Goal: Task Accomplishment & Management: Use online tool/utility

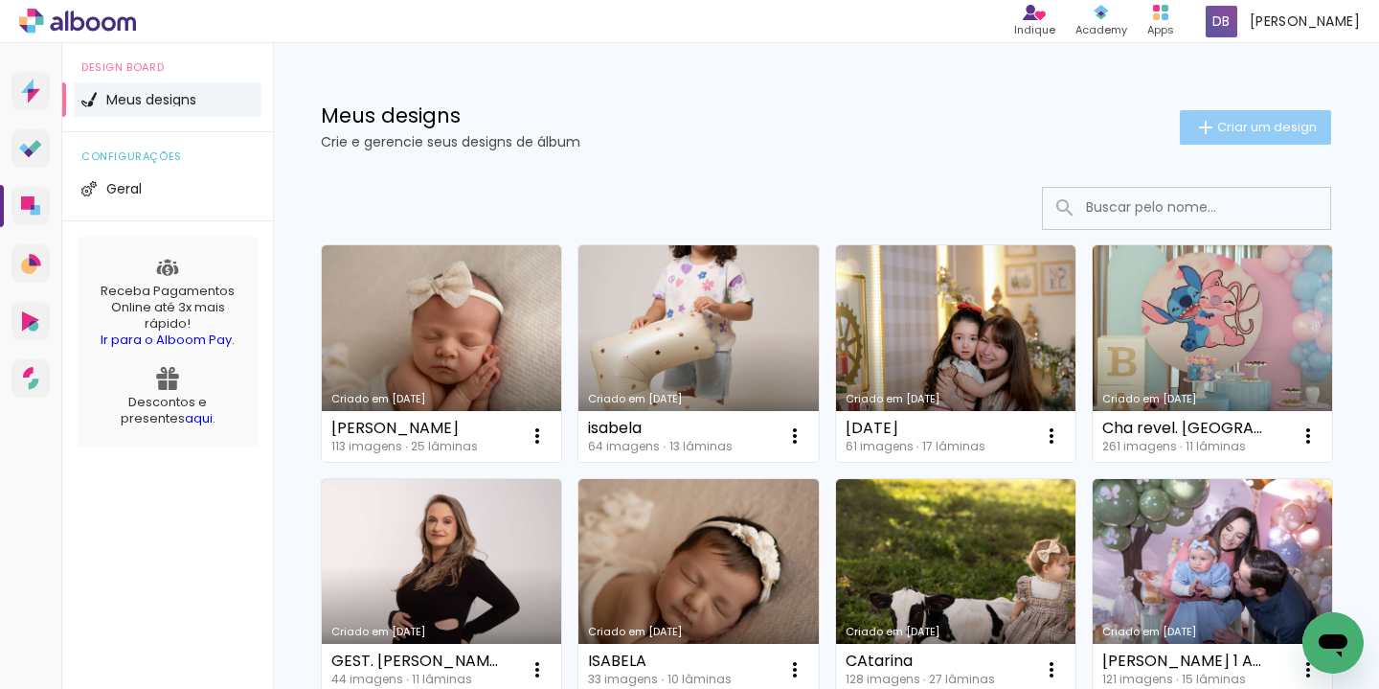
click at [1289, 117] on paper-button "Criar um design" at bounding box center [1255, 127] width 151 height 34
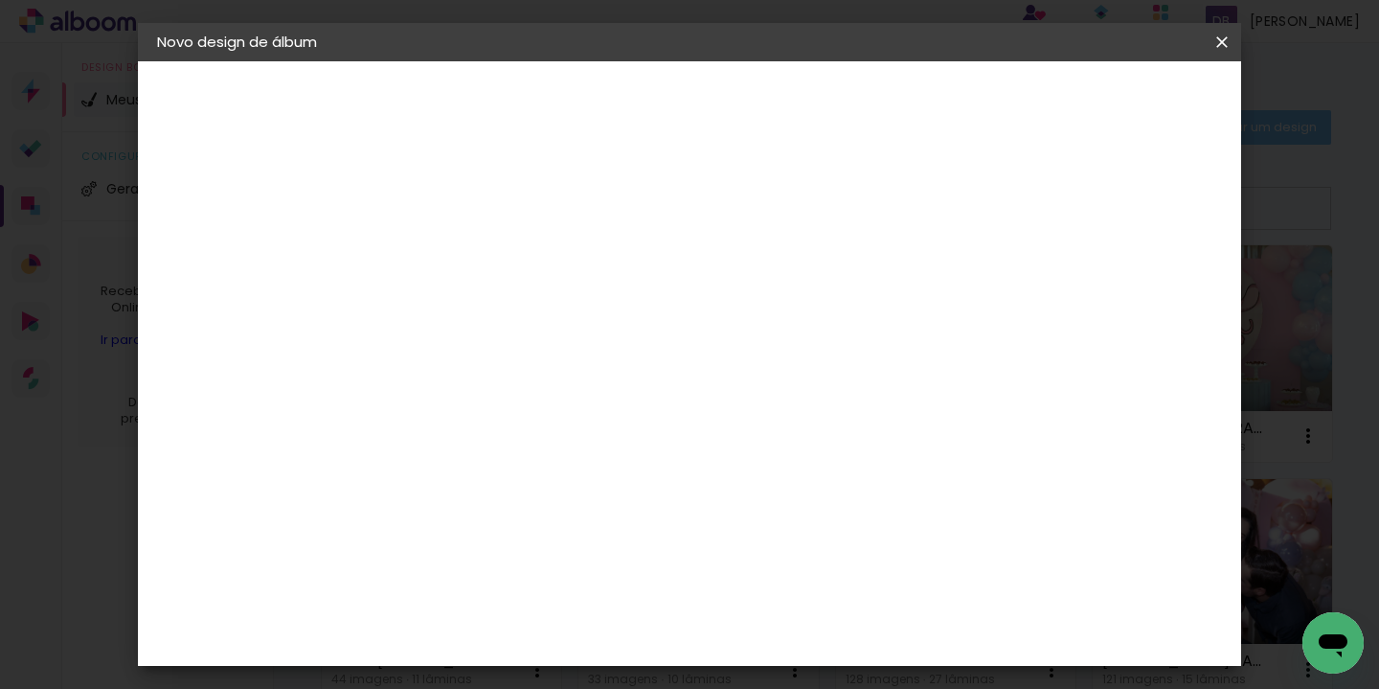
click at [477, 238] on paper-input-container "Título do álbum" at bounding box center [469, 258] width 13 height 49
type input "[PERSON_NAME]"
type paper-input "[PERSON_NAME]"
click at [0, 0] on slot "Avançar" at bounding box center [0, 0] width 0 height 0
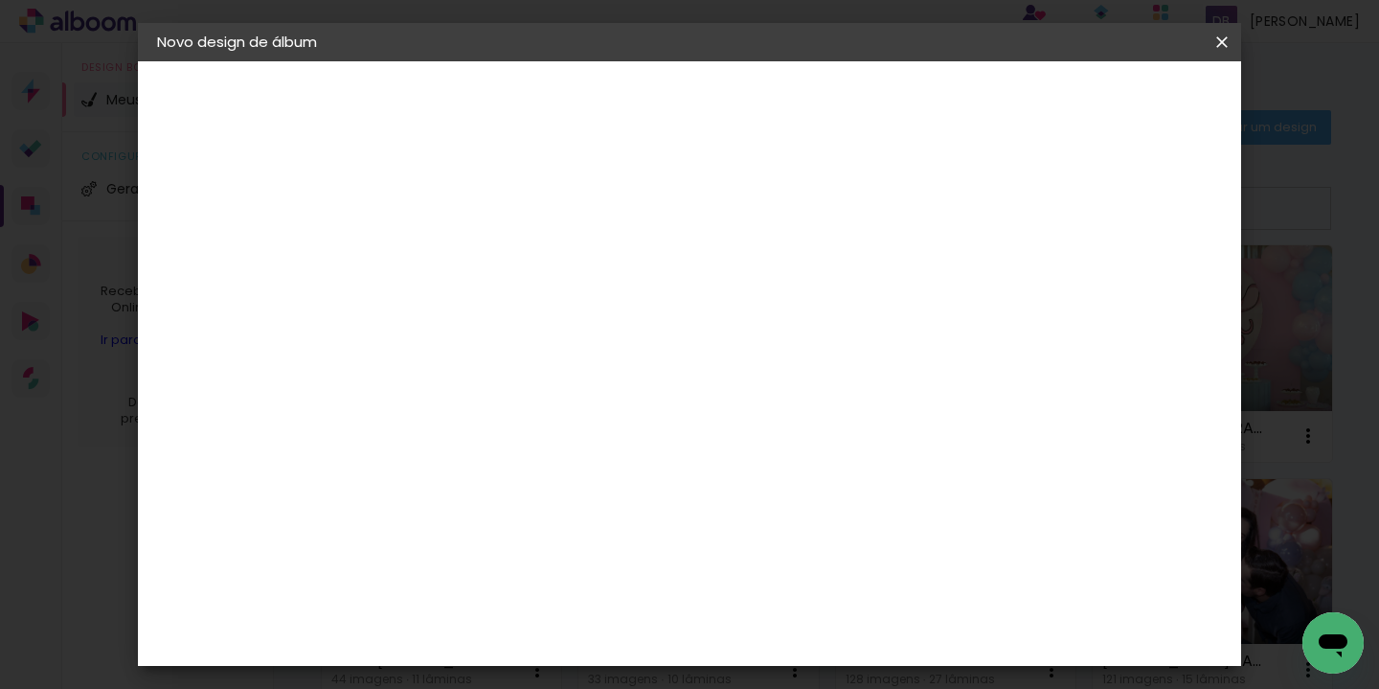
click at [0, 0] on slot "Avançar" at bounding box center [0, 0] width 0 height 0
click at [545, 324] on input "text" at bounding box center [507, 334] width 75 height 30
click at [760, 321] on paper-item "Padrão" at bounding box center [813, 318] width 383 height 38
type input "Padrão"
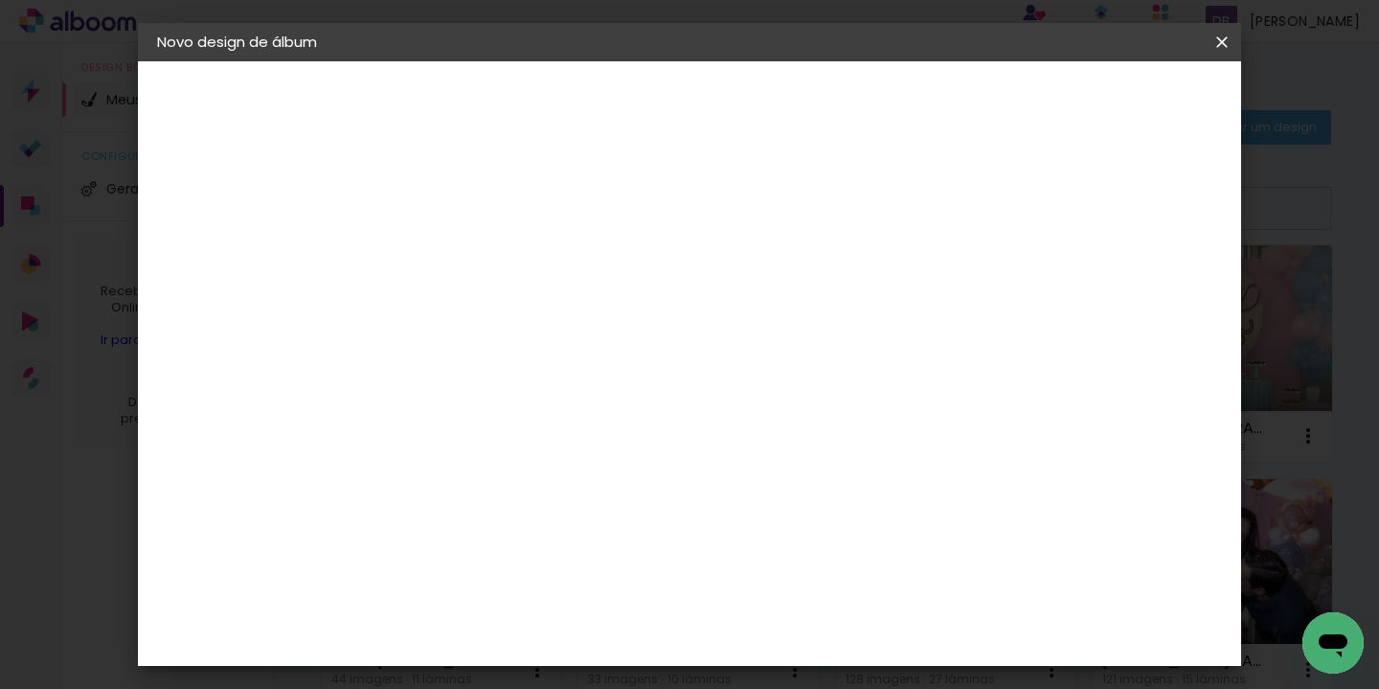
scroll to position [485, 0]
click at [599, 589] on span "25 × 25" at bounding box center [554, 614] width 89 height 51
click at [782, 88] on paper-button "Avançar" at bounding box center [736, 101] width 94 height 33
click at [971, 107] on span "Iniciar design" at bounding box center [927, 101] width 87 height 13
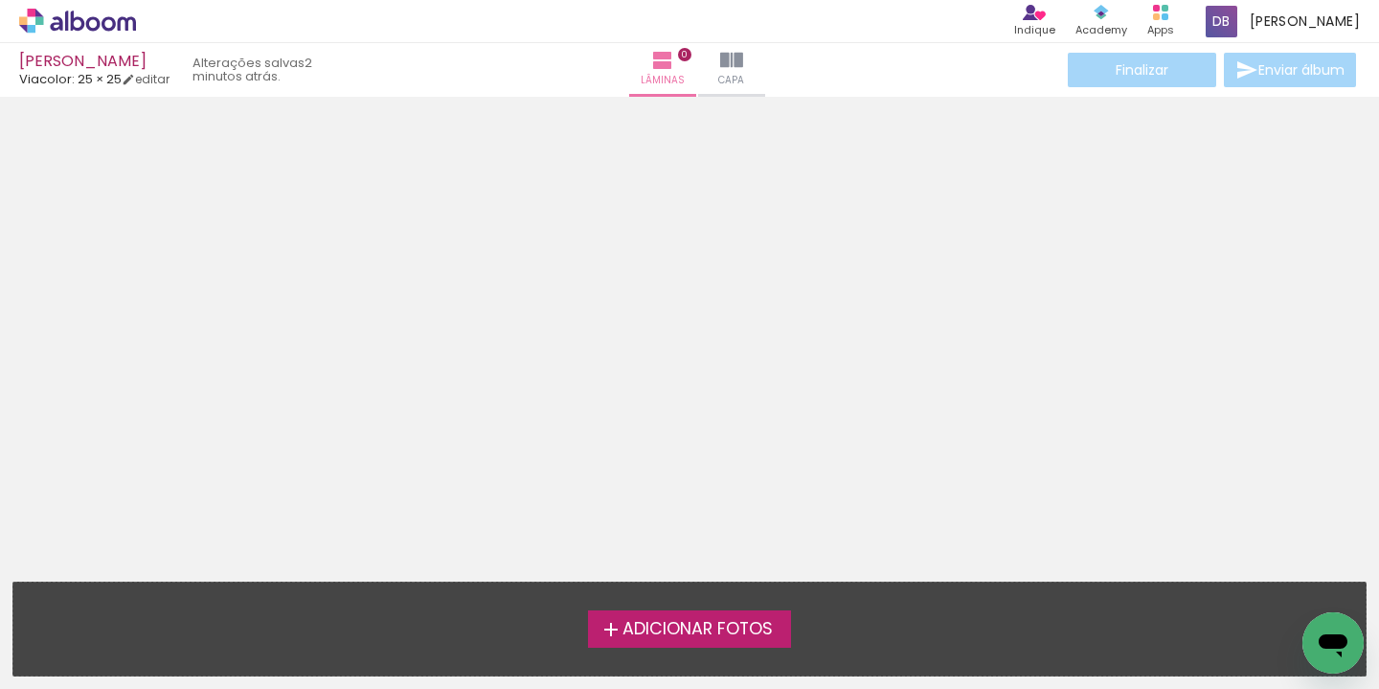
click at [695, 633] on span "Adicionar Fotos" at bounding box center [697, 629] width 150 height 17
click at [0, 0] on input "file" at bounding box center [0, 0] width 0 height 0
click at [696, 624] on span "Adicionar Fotos" at bounding box center [697, 629] width 150 height 17
click at [0, 0] on input "file" at bounding box center [0, 0] width 0 height 0
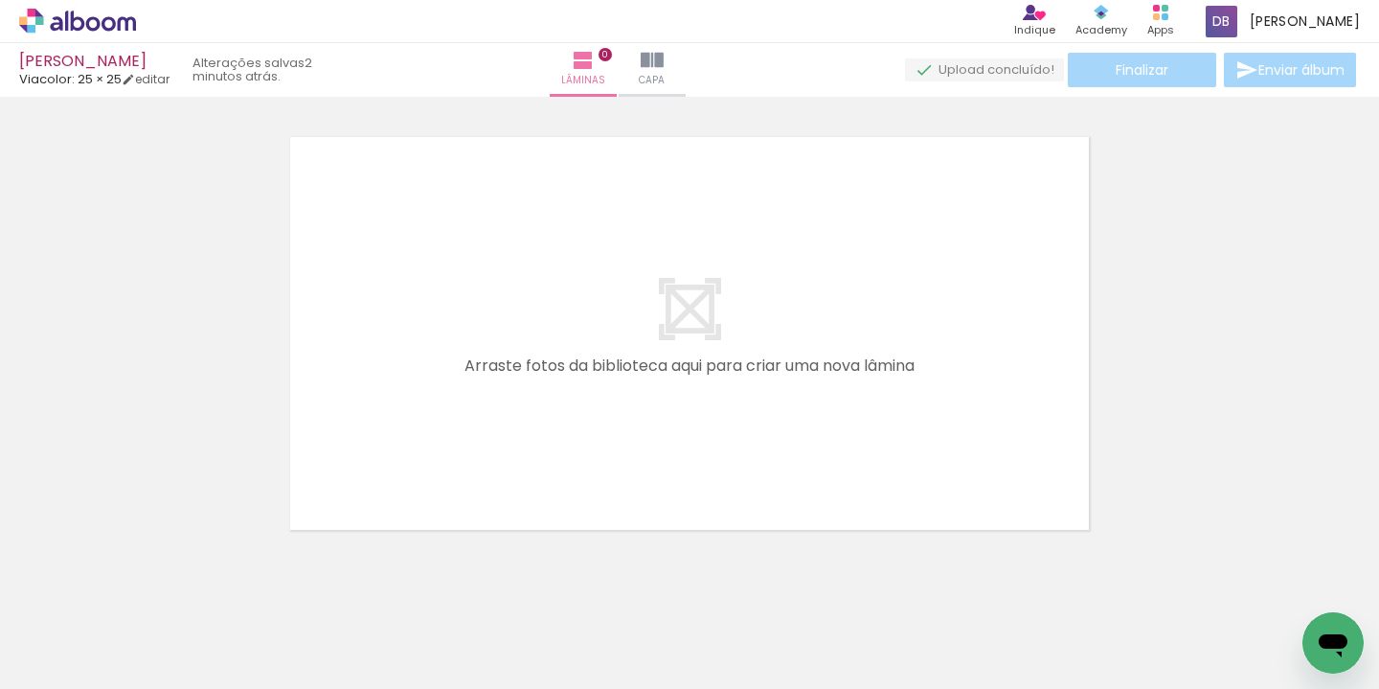
click at [367, 573] on div "Biblioteca 1 foto Todas as fotos Não utilizadas Adicionar Fotos Adicionar Fotos…" at bounding box center [689, 629] width 1379 height 120
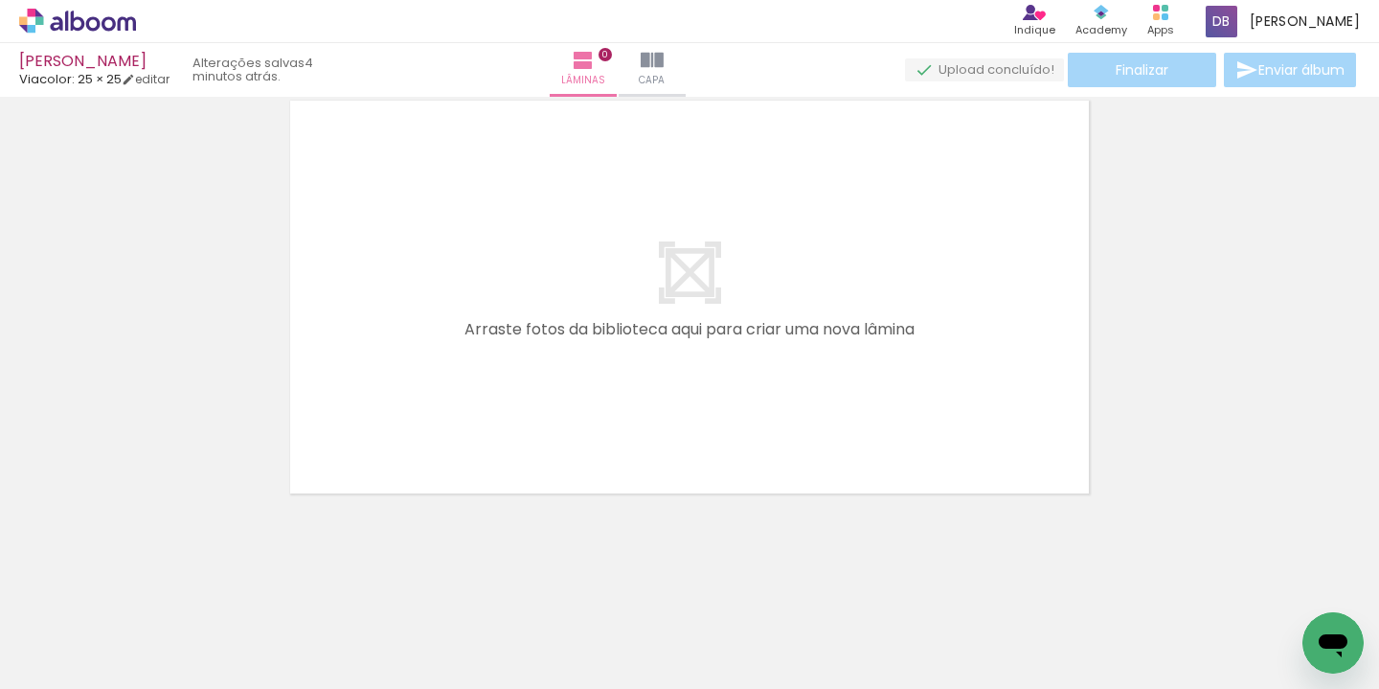
click at [52, 663] on span "Adicionar Fotos" at bounding box center [67, 662] width 57 height 21
click at [0, 0] on input "file" at bounding box center [0, 0] width 0 height 0
click at [83, 659] on span "Adicionar Fotos" at bounding box center [67, 662] width 57 height 21
click at [0, 0] on input "file" at bounding box center [0, 0] width 0 height 0
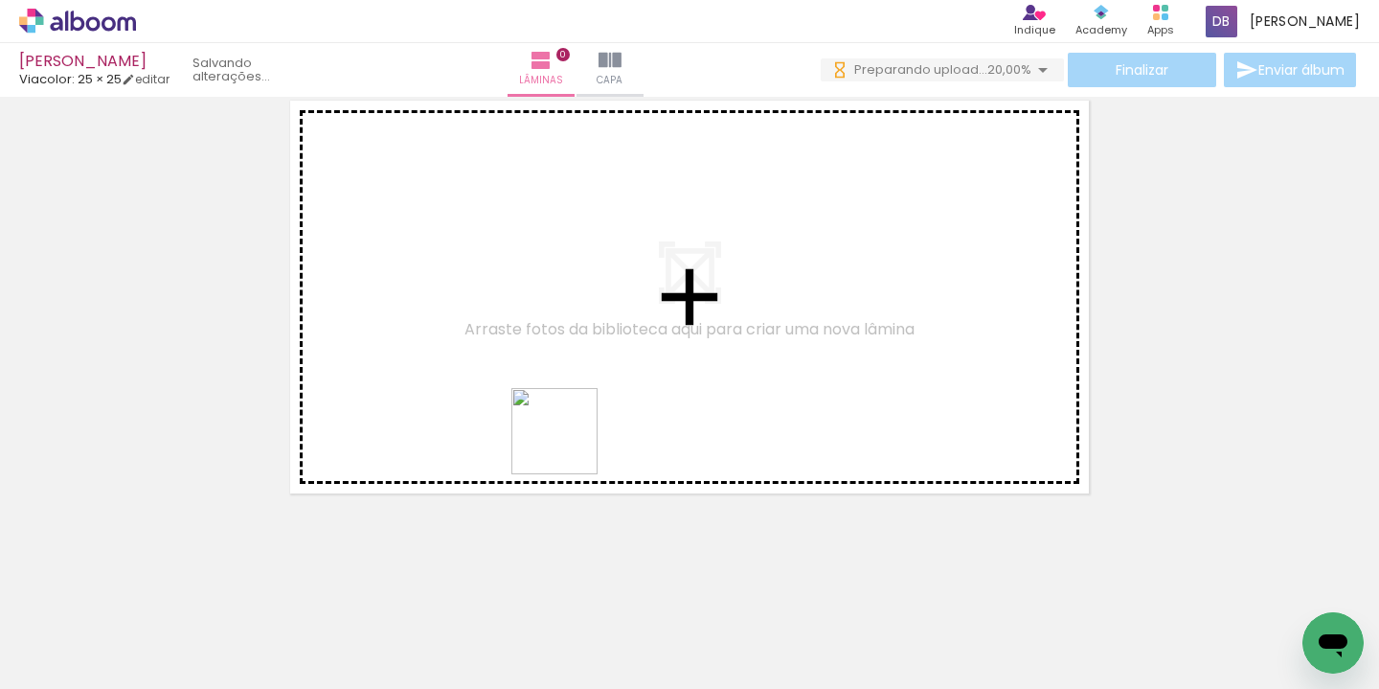
scroll to position [0, 0]
drag, startPoint x: 530, startPoint y: 637, endPoint x: 570, endPoint y: 445, distance: 195.5
click at [570, 444] on quentale-workspace at bounding box center [689, 344] width 1379 height 689
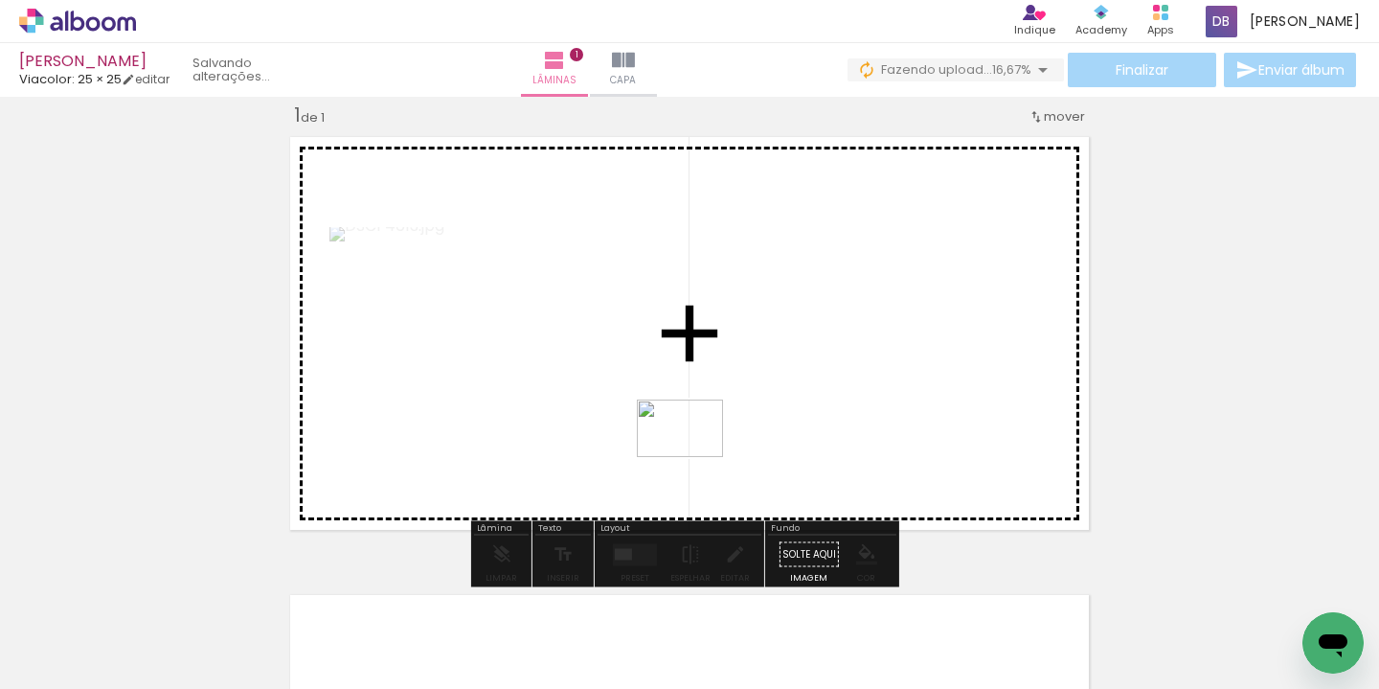
drag, startPoint x: 678, startPoint y: 495, endPoint x: 562, endPoint y: 563, distance: 134.3
click at [694, 454] on quentale-workspace at bounding box center [689, 344] width 1379 height 689
drag, startPoint x: 440, startPoint y: 584, endPoint x: 534, endPoint y: 463, distance: 153.4
click at [534, 463] on quentale-workspace at bounding box center [689, 344] width 1379 height 689
drag, startPoint x: 780, startPoint y: 638, endPoint x: 815, endPoint y: 492, distance: 149.6
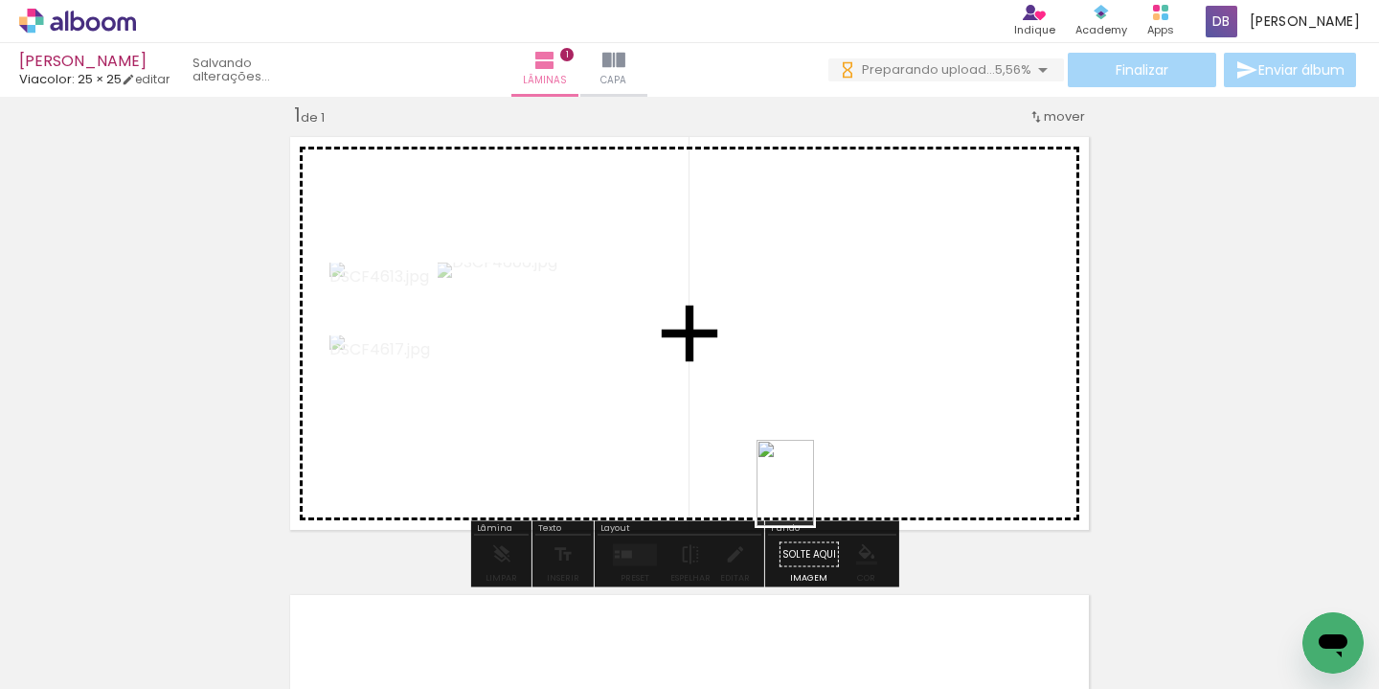
click at [815, 492] on quentale-workspace at bounding box center [689, 344] width 1379 height 689
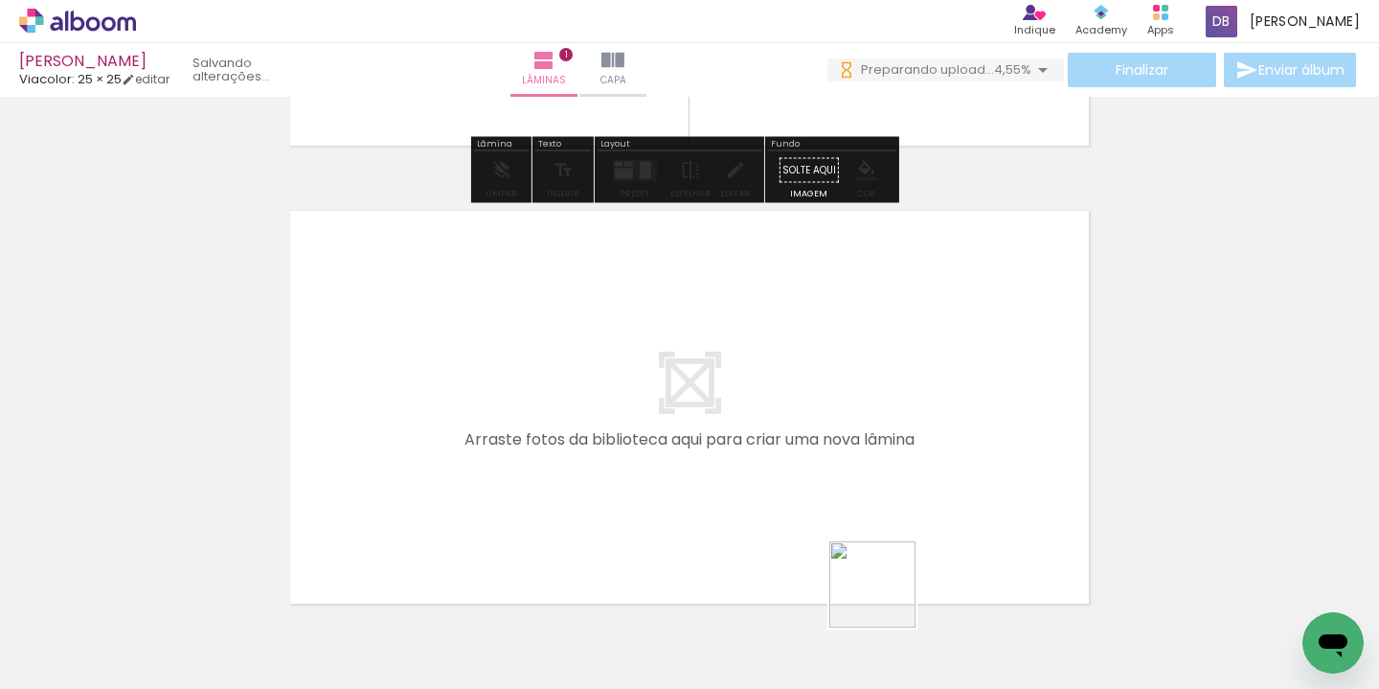
click at [890, 486] on quentale-workspace at bounding box center [689, 344] width 1379 height 689
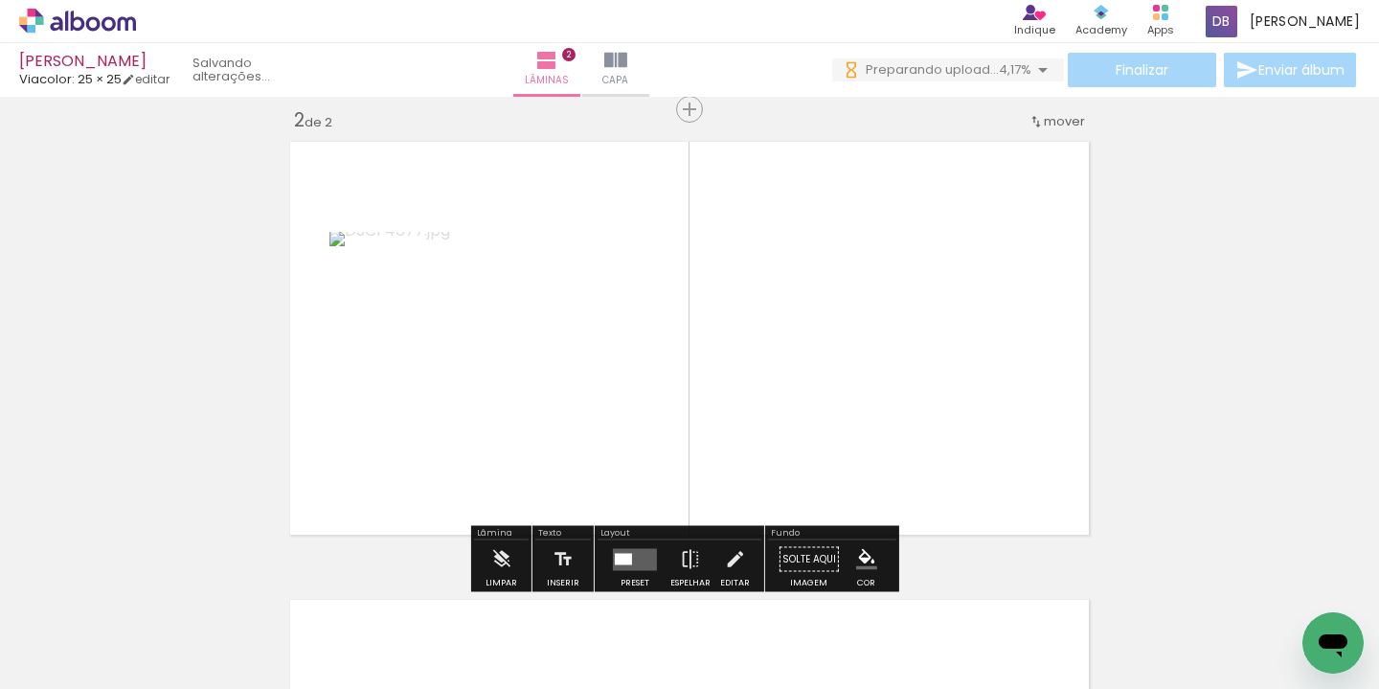
scroll to position [482, 0]
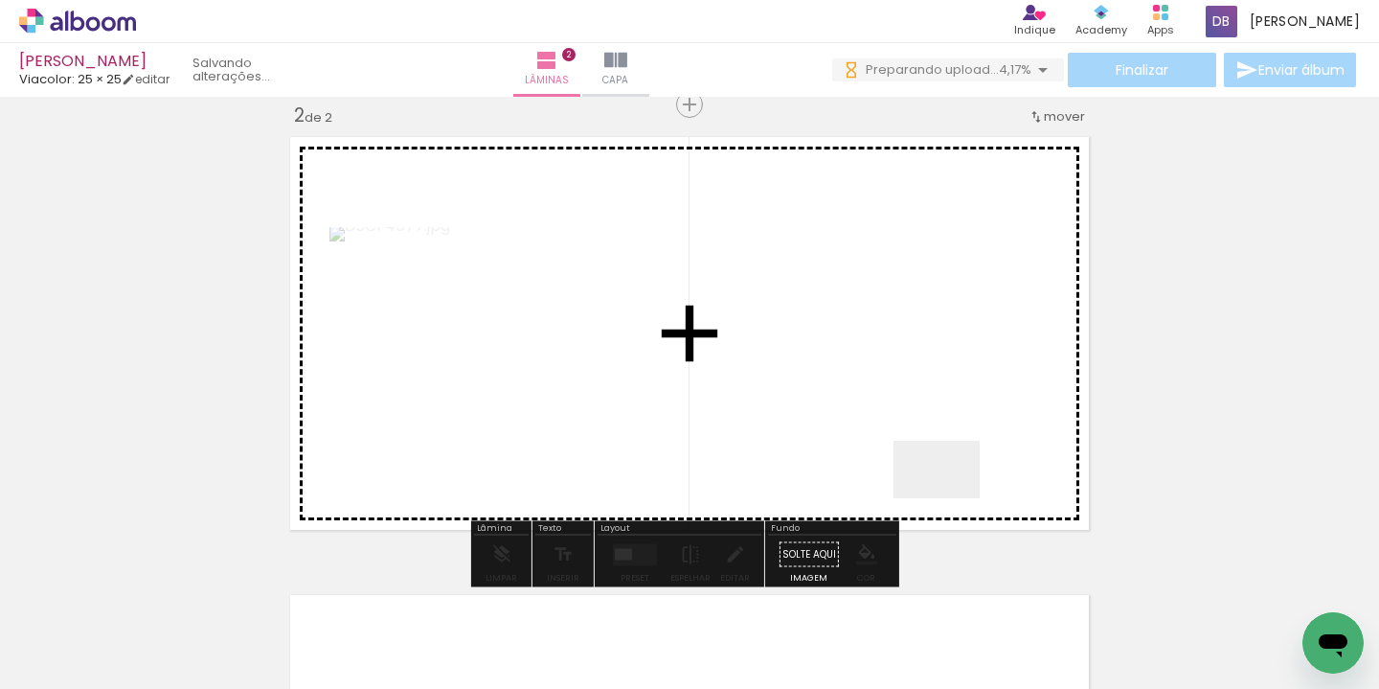
drag, startPoint x: 954, startPoint y: 511, endPoint x: 1148, endPoint y: 611, distance: 218.4
click at [947, 482] on quentale-workspace at bounding box center [689, 344] width 1379 height 689
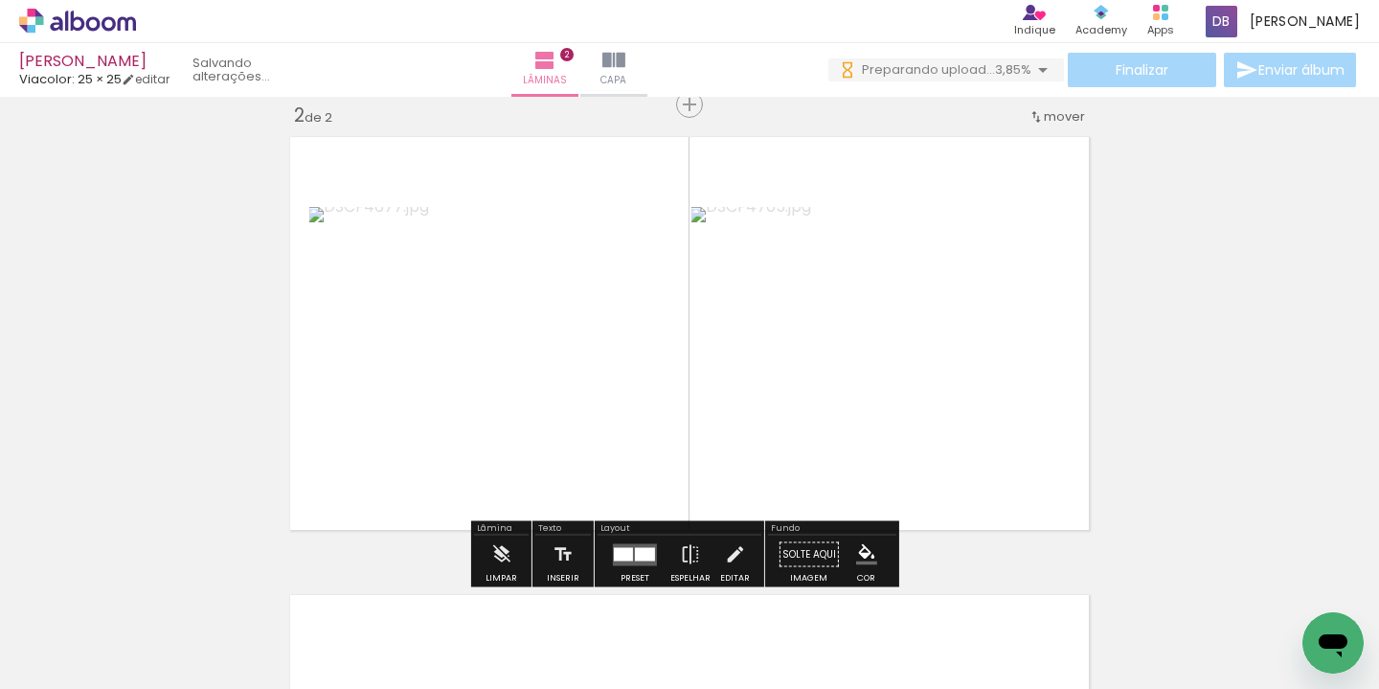
scroll to position [0, 0]
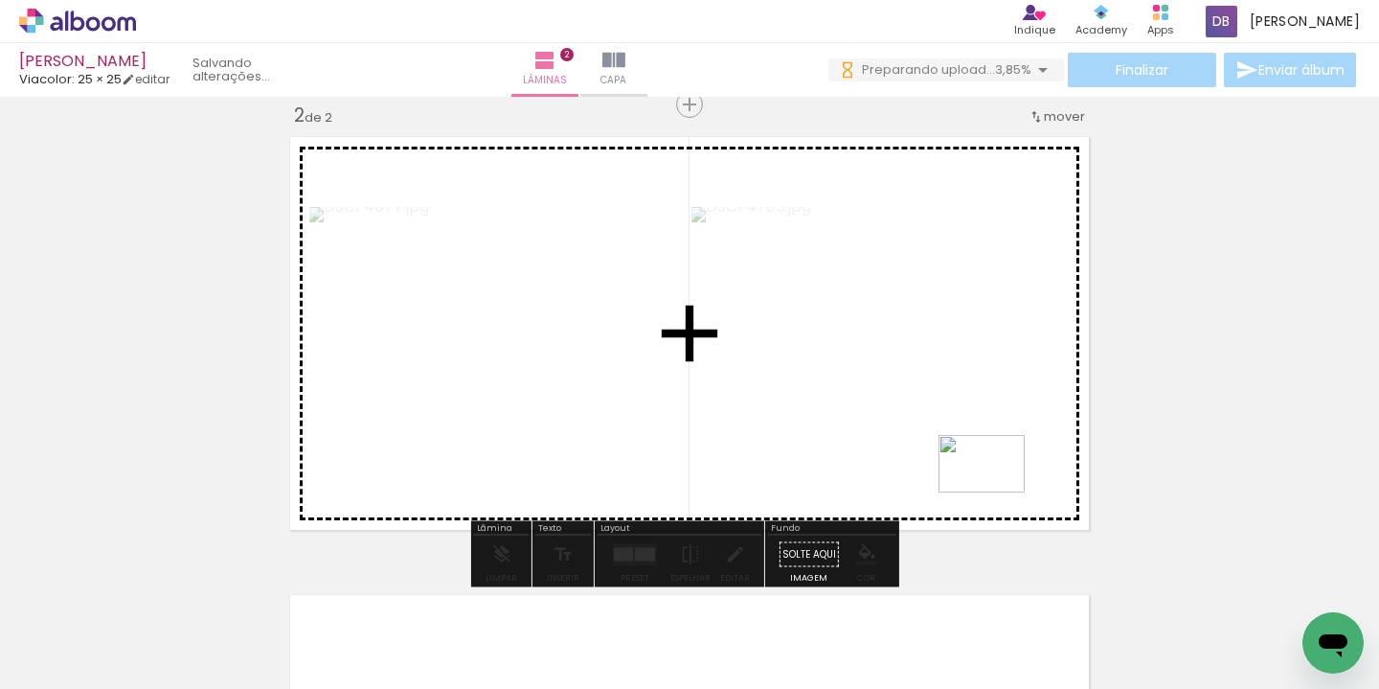
drag, startPoint x: 1103, startPoint y: 615, endPoint x: 827, endPoint y: 505, distance: 297.0
click at [996, 491] on quentale-workspace at bounding box center [689, 344] width 1379 height 689
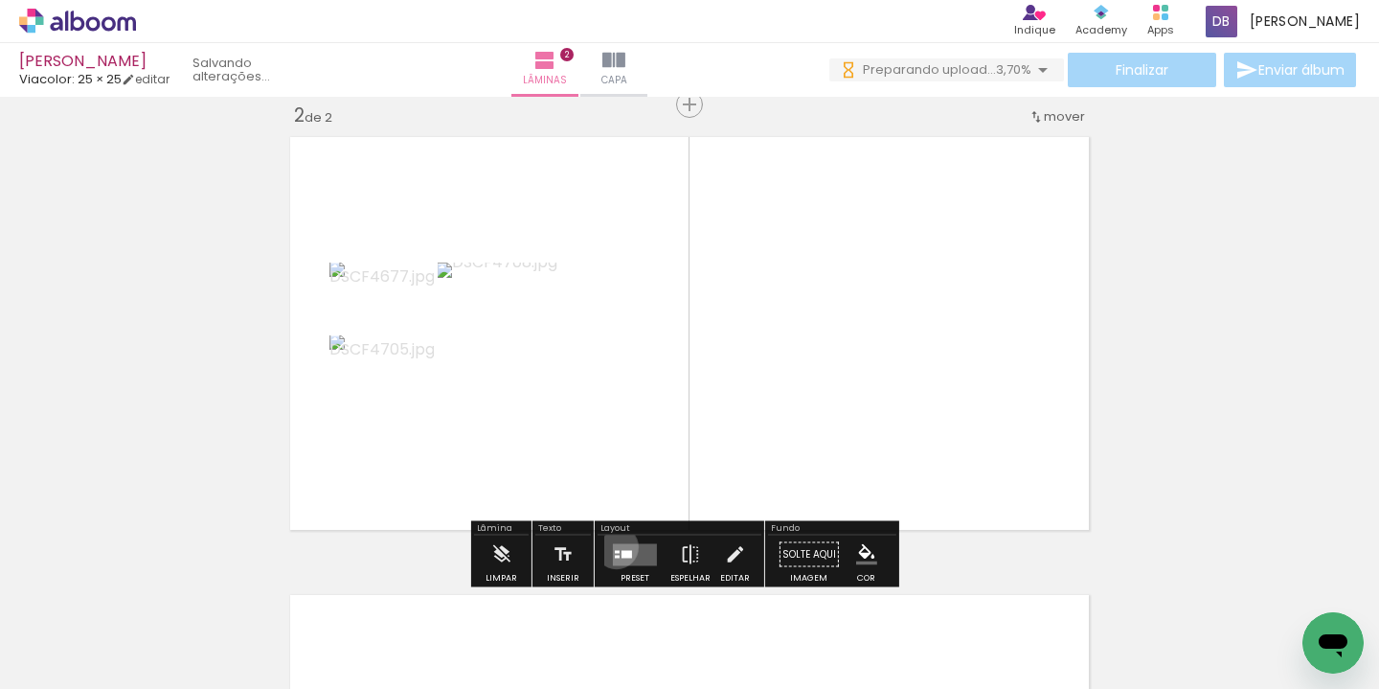
click at [613, 547] on quentale-layouter at bounding box center [635, 554] width 44 height 22
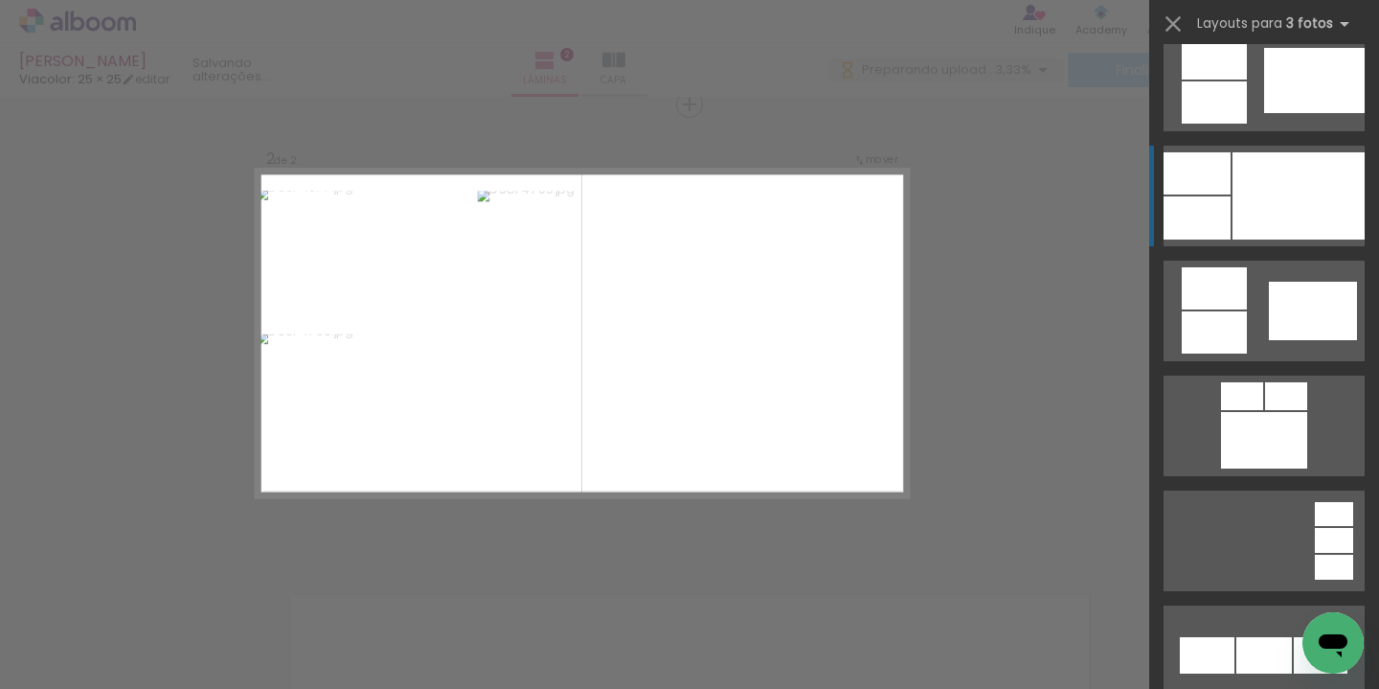
click at [1263, 189] on div at bounding box center [1298, 195] width 132 height 87
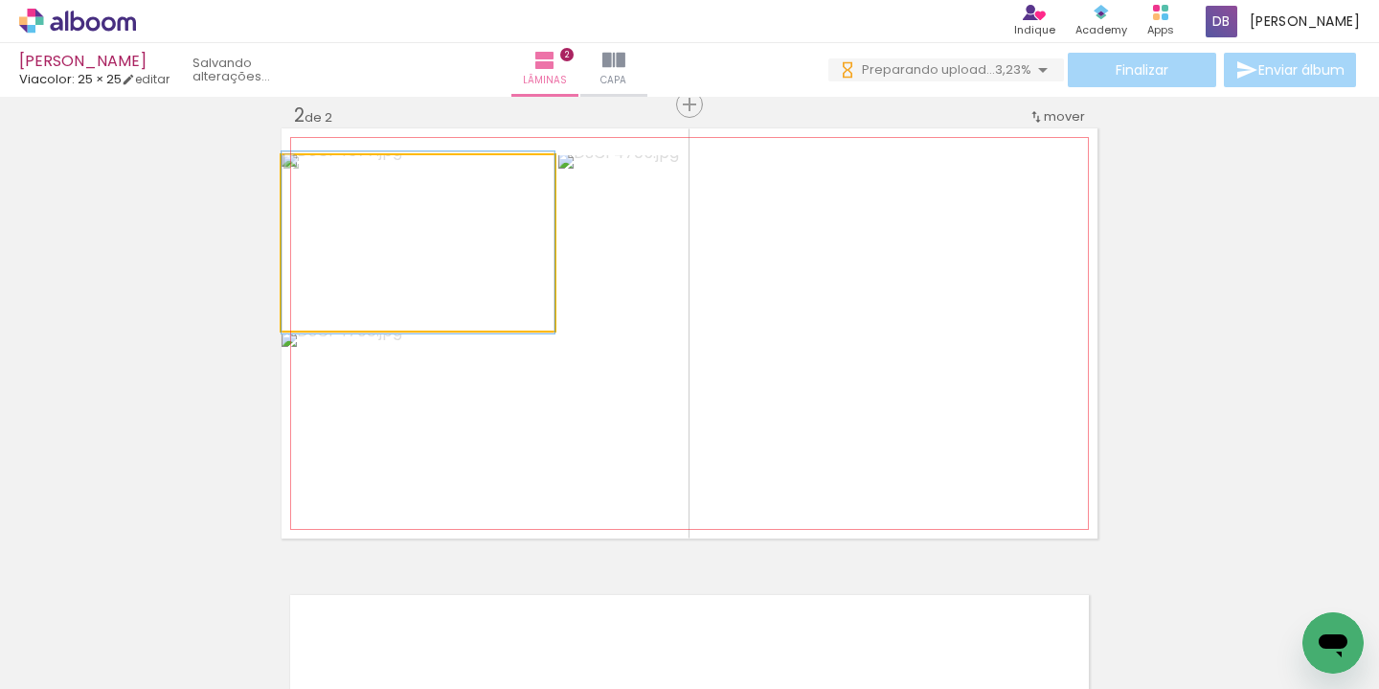
drag, startPoint x: 499, startPoint y: 272, endPoint x: 770, endPoint y: 297, distance: 272.1
click at [0, 0] on slot at bounding box center [0, 0] width 0 height 0
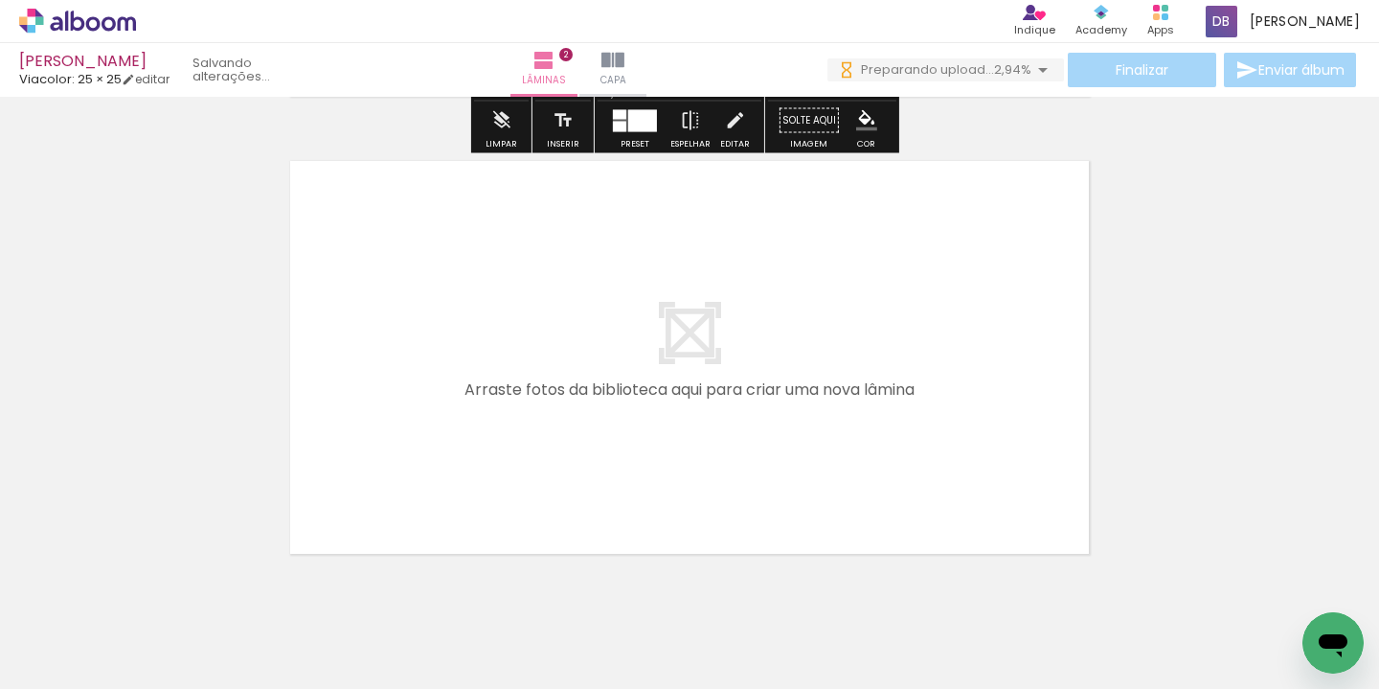
click at [65, 630] on input "Todas as fotos" at bounding box center [53, 630] width 73 height 16
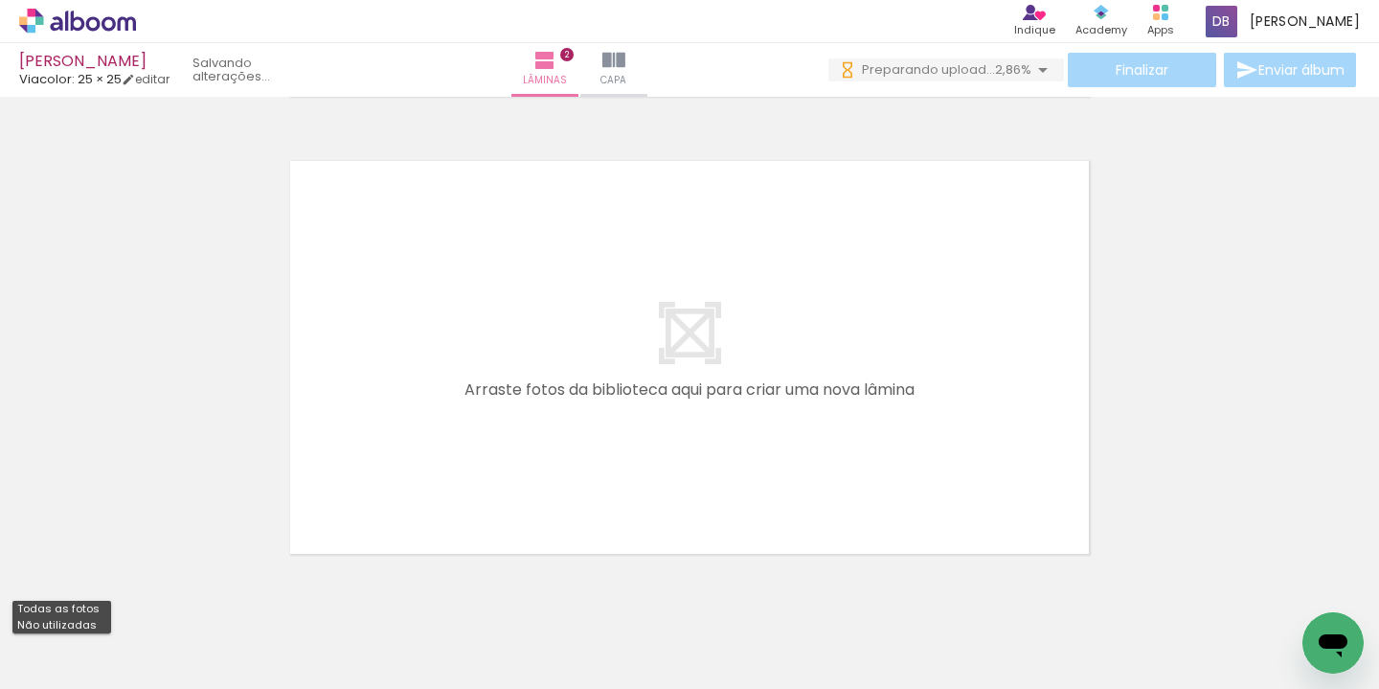
click at [0, 0] on slot "Não utilizadas" at bounding box center [0, 0] width 0 height 0
type input "Não utilizadas"
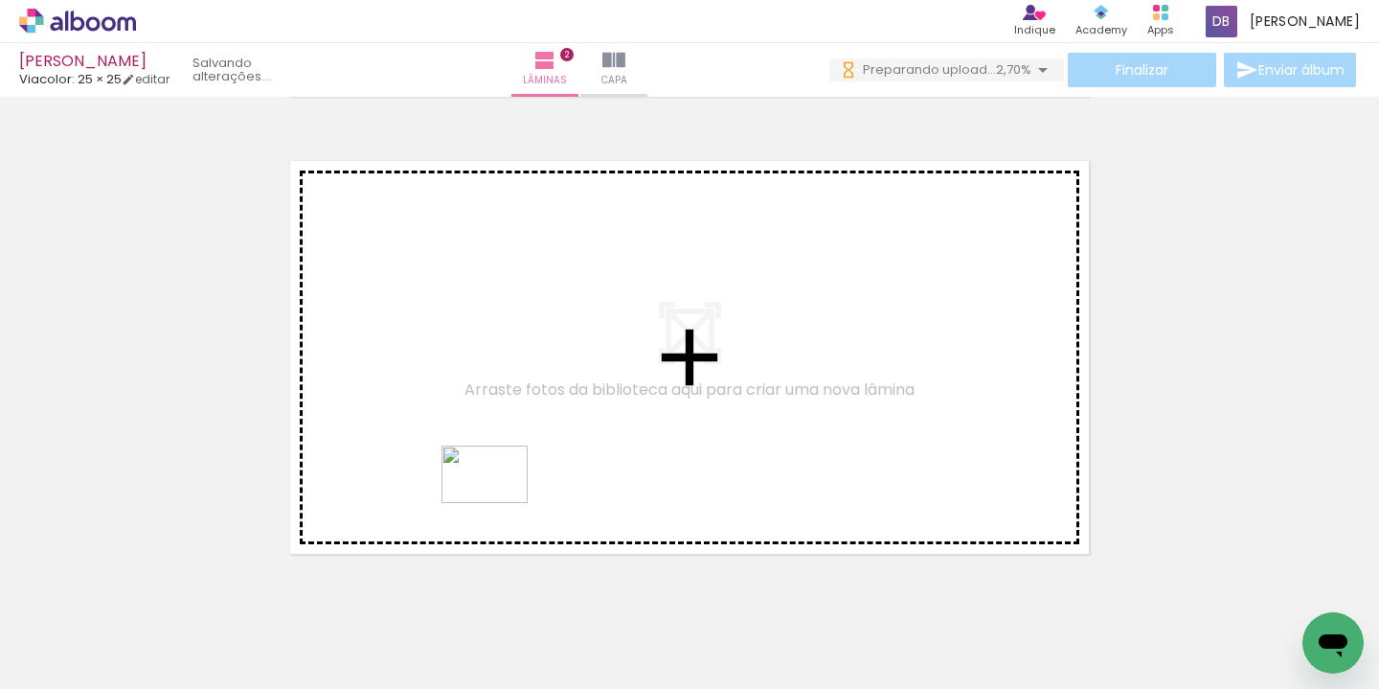
click at [500, 504] on quentale-workspace at bounding box center [689, 344] width 1379 height 689
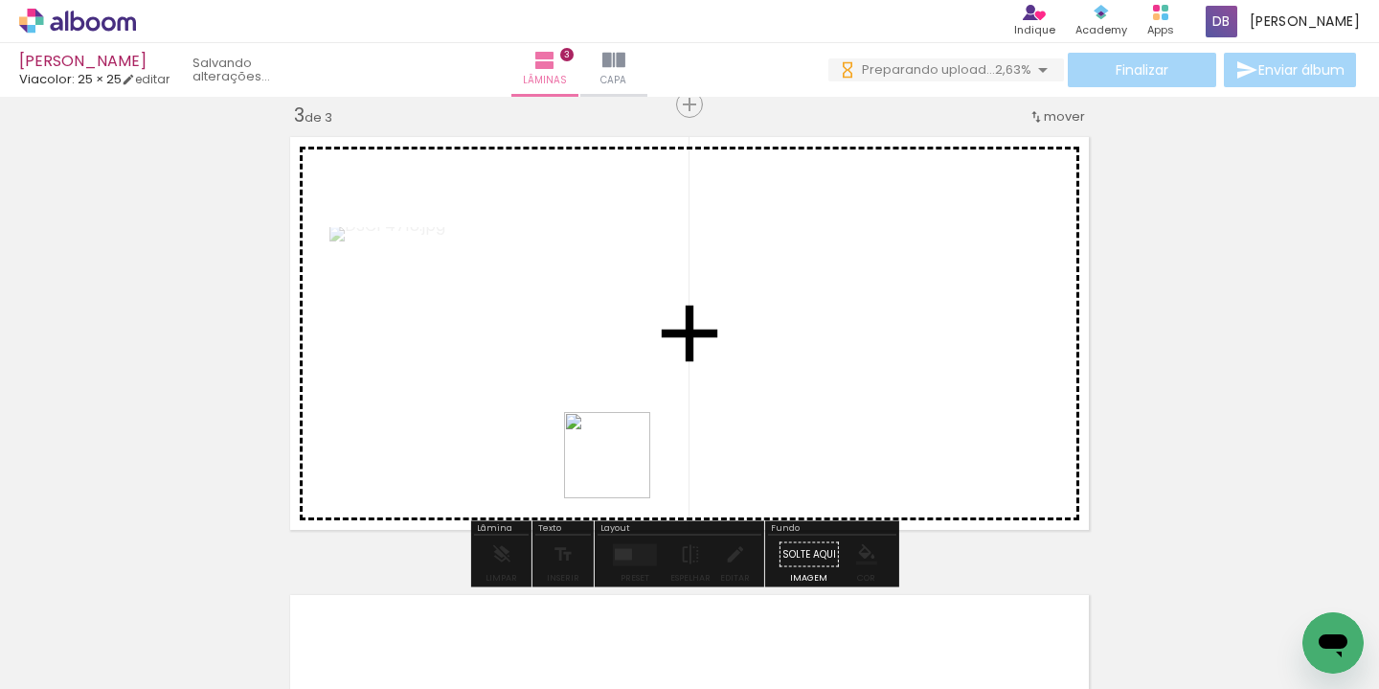
drag, startPoint x: 577, startPoint y: 627, endPoint x: 622, endPoint y: 468, distance: 165.2
click at [622, 468] on quentale-workspace at bounding box center [689, 344] width 1379 height 689
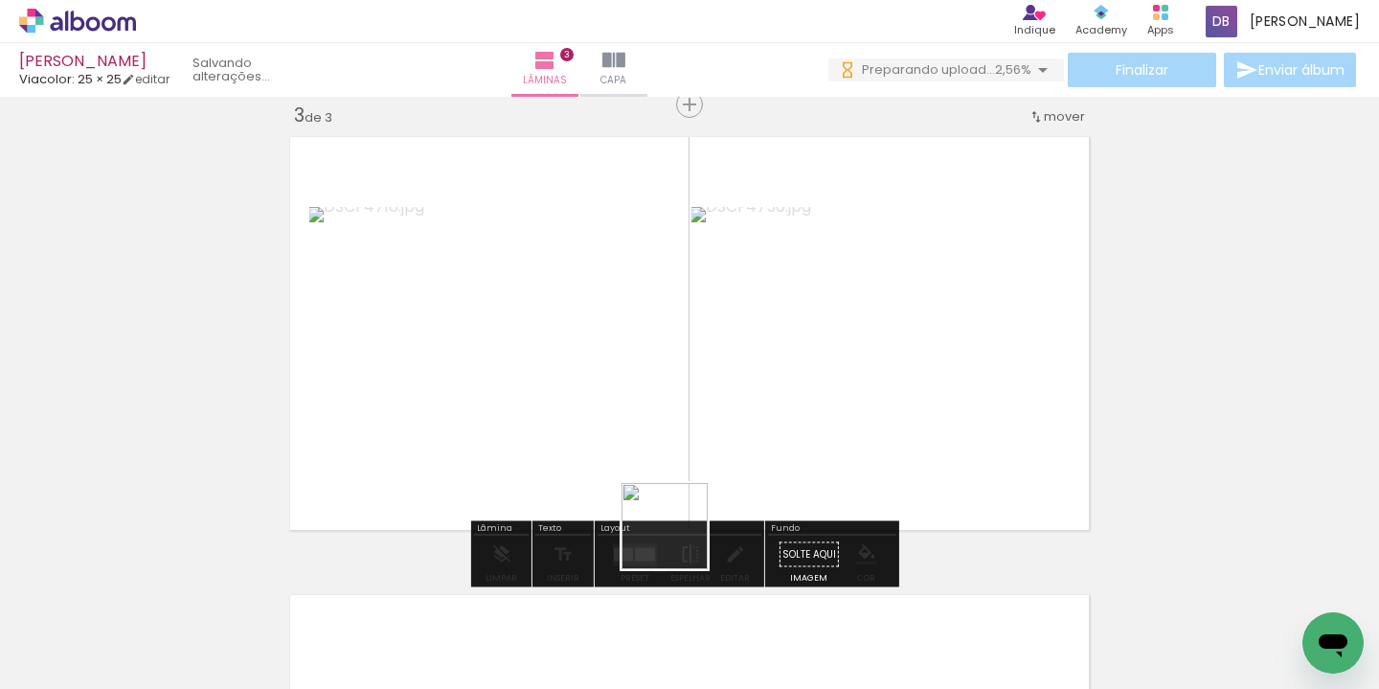
drag, startPoint x: 662, startPoint y: 641, endPoint x: 656, endPoint y: 527, distance: 114.1
click at [696, 472] on quentale-workspace at bounding box center [689, 344] width 1379 height 689
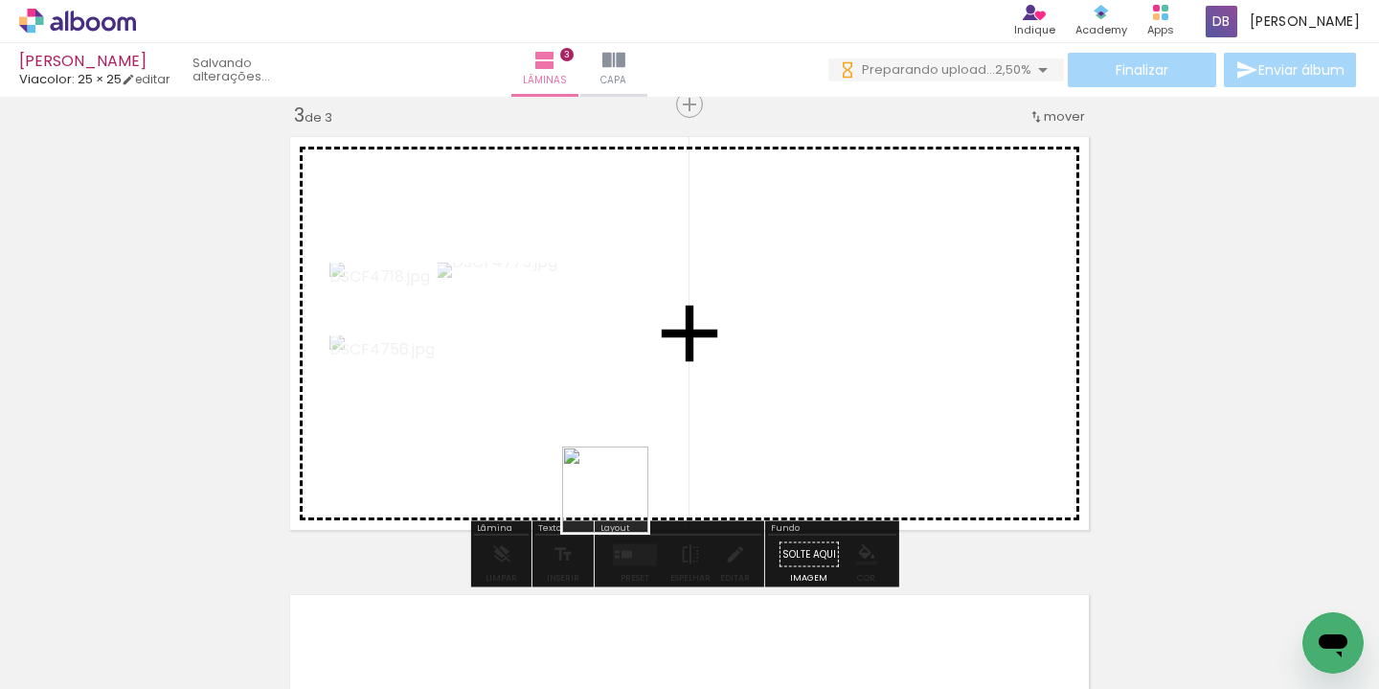
drag, startPoint x: 571, startPoint y: 640, endPoint x: 652, endPoint y: 457, distance: 200.2
click at [652, 457] on quentale-workspace at bounding box center [689, 344] width 1379 height 689
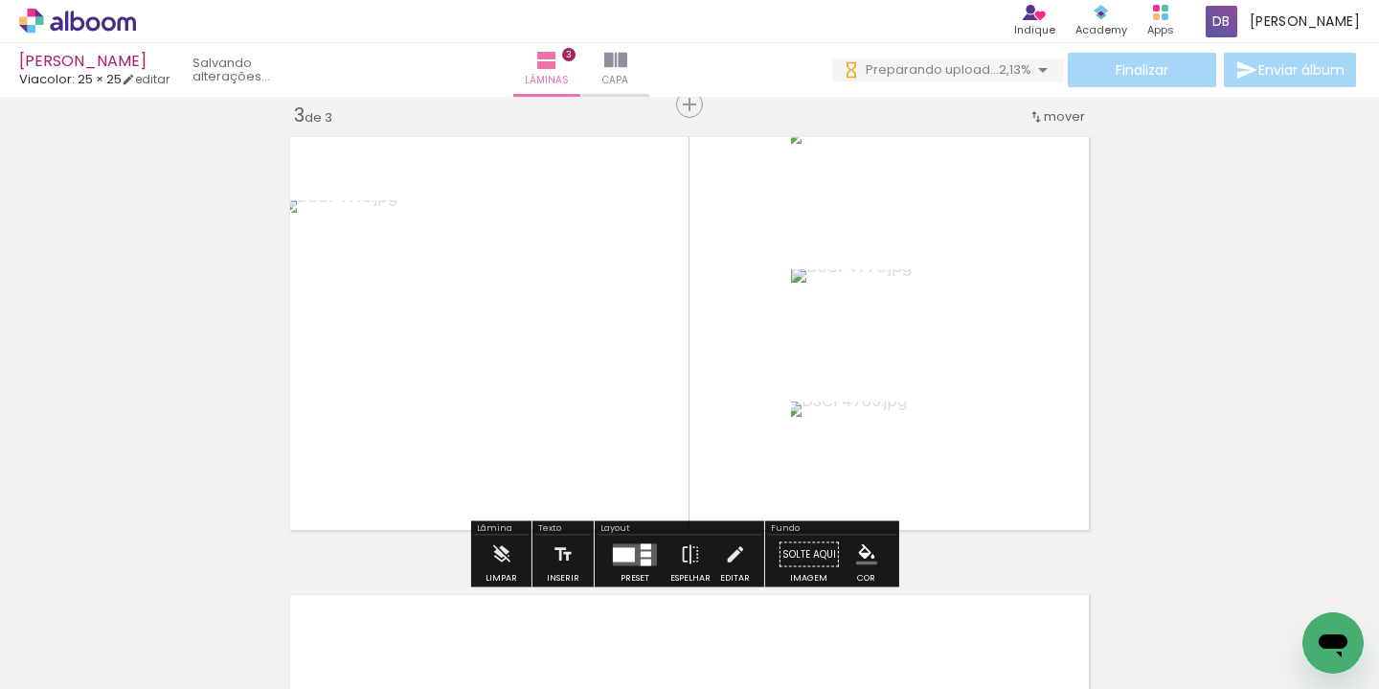
click at [641, 545] on div at bounding box center [646, 546] width 11 height 6
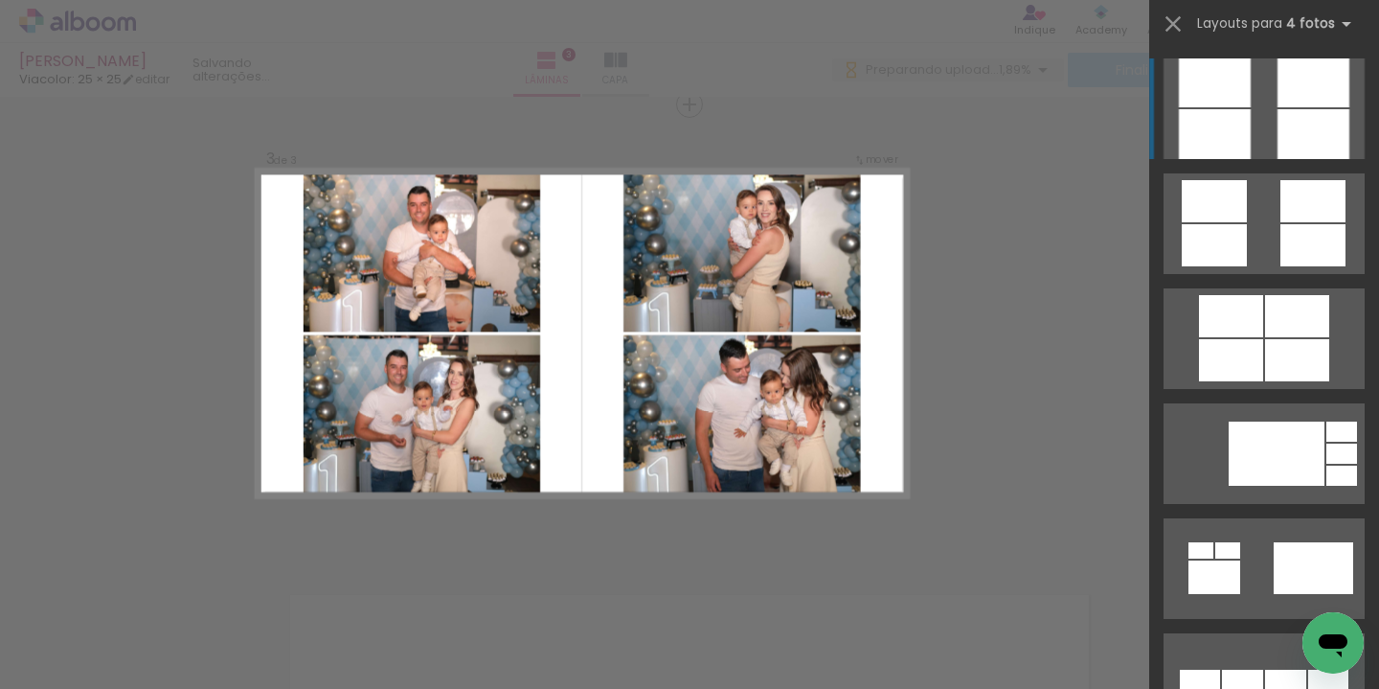
click at [1285, 109] on div at bounding box center [1313, 134] width 72 height 50
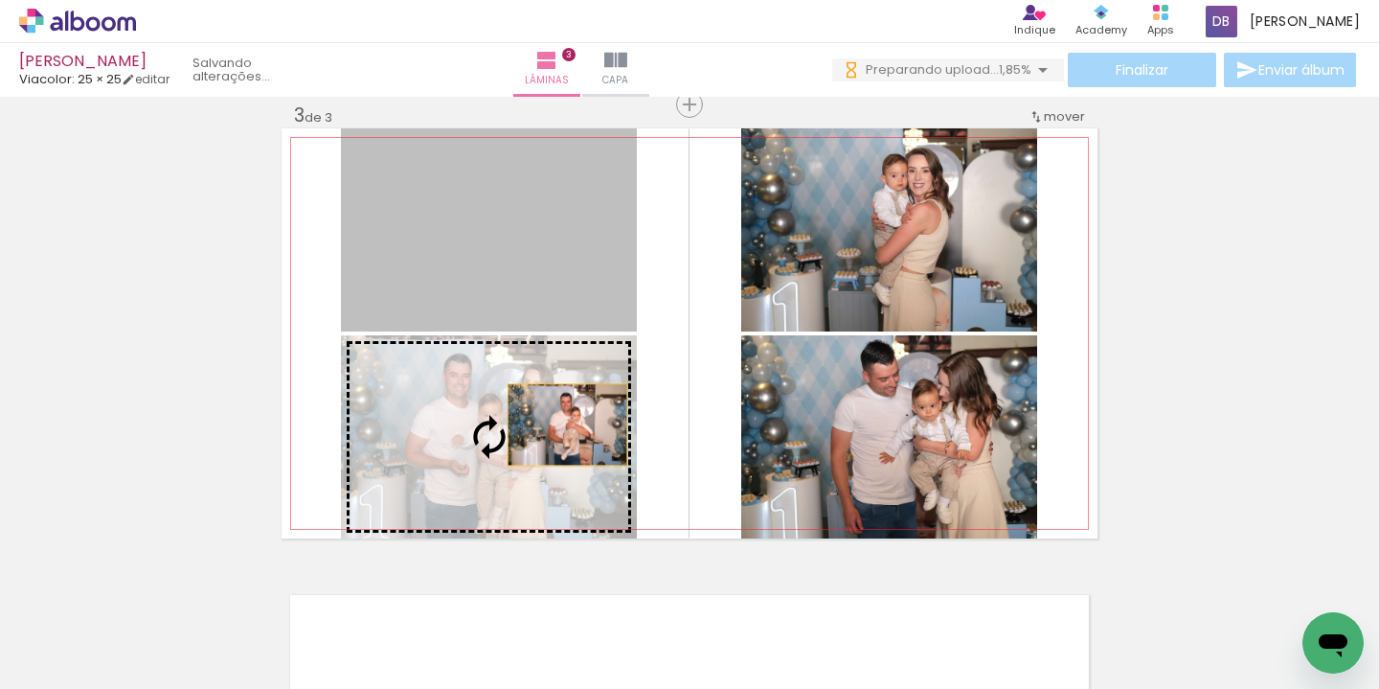
drag, startPoint x: 562, startPoint y: 376, endPoint x: 557, endPoint y: 440, distance: 64.3
click at [0, 0] on slot at bounding box center [0, 0] width 0 height 0
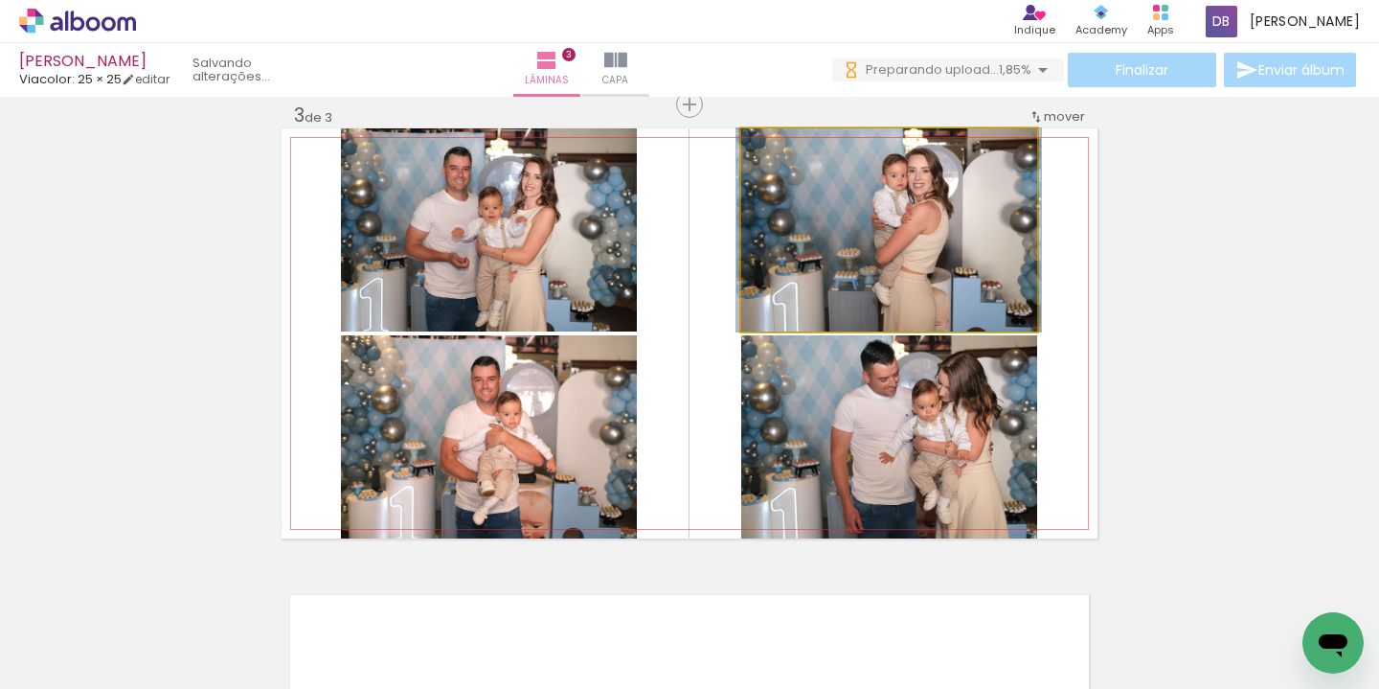
drag, startPoint x: 874, startPoint y: 270, endPoint x: 871, endPoint y: 471, distance: 201.1
click at [0, 0] on slot at bounding box center [0, 0] width 0 height 0
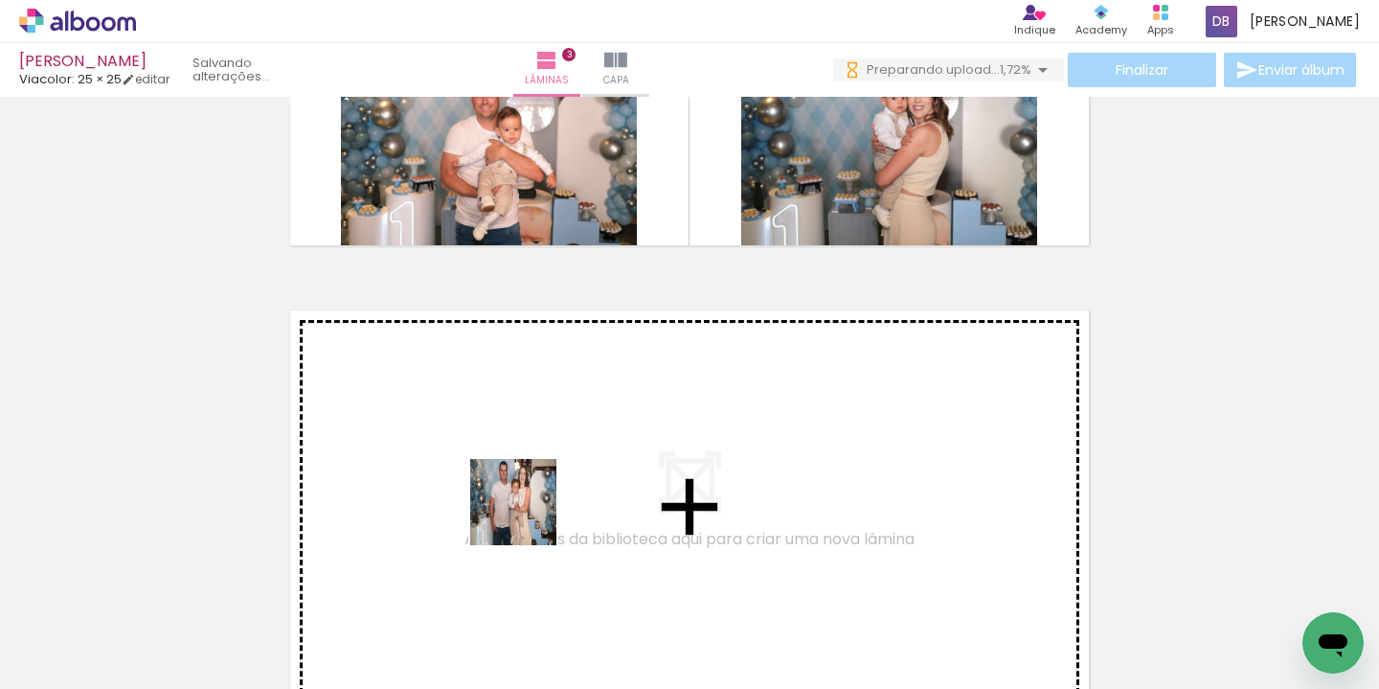
click at [541, 505] on quentale-workspace at bounding box center [689, 344] width 1379 height 689
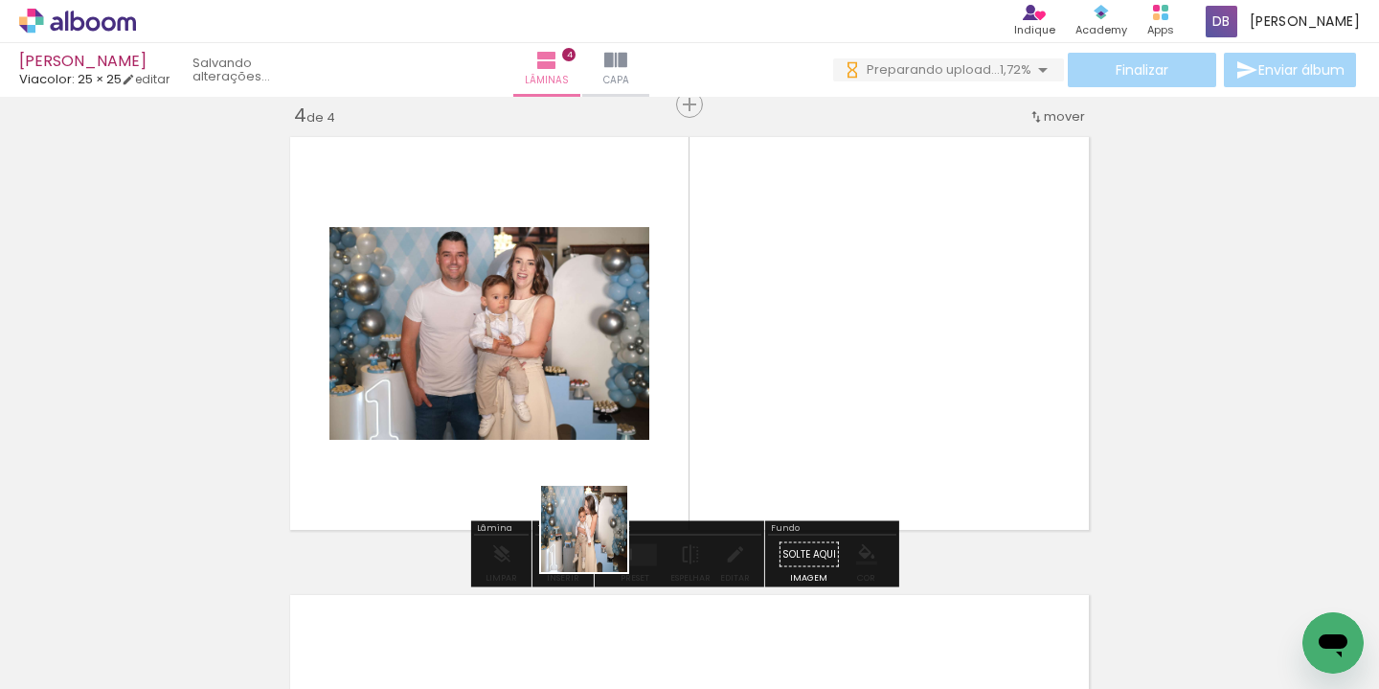
drag, startPoint x: 581, startPoint y: 625, endPoint x: 622, endPoint y: 472, distance: 158.6
click at [627, 468] on quentale-workspace at bounding box center [689, 344] width 1379 height 689
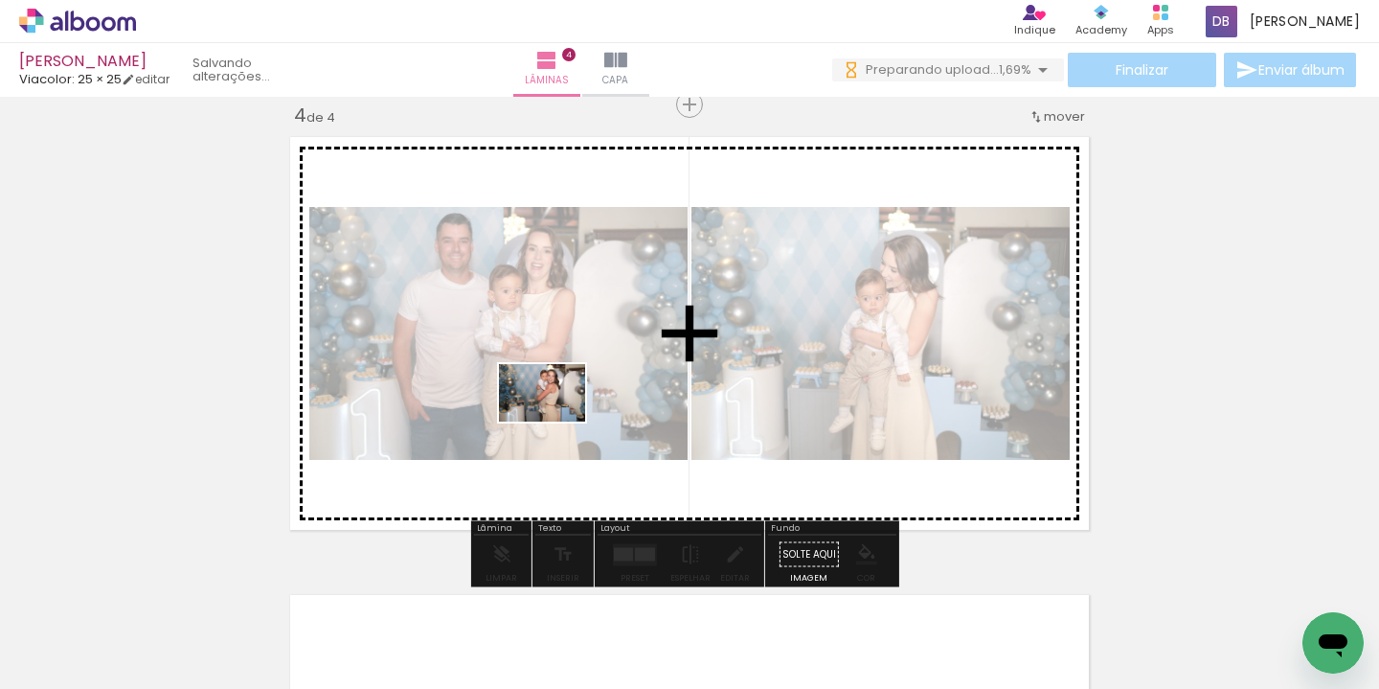
drag, startPoint x: 456, startPoint y: 619, endPoint x: 569, endPoint y: 410, distance: 237.4
click at [569, 408] on quentale-workspace at bounding box center [689, 344] width 1379 height 689
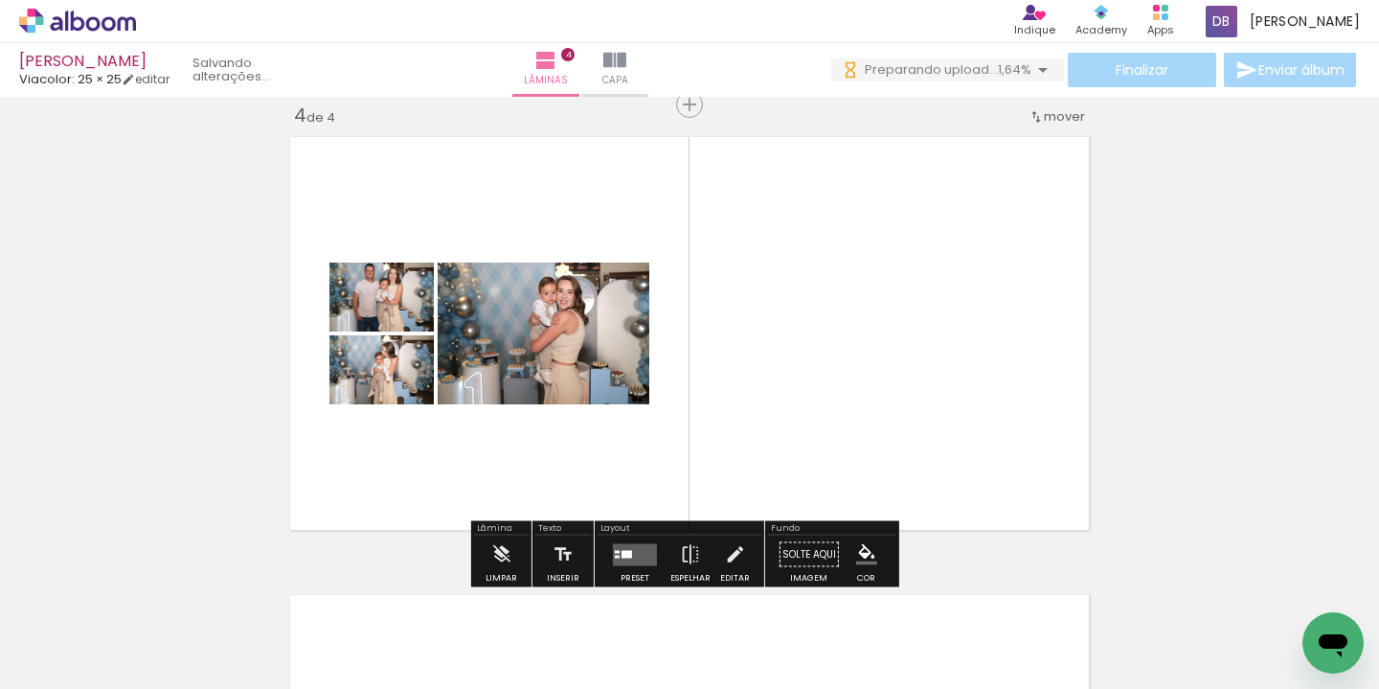
drag, startPoint x: 659, startPoint y: 644, endPoint x: 742, endPoint y: 434, distance: 226.5
click at [742, 434] on quentale-workspace at bounding box center [689, 344] width 1379 height 689
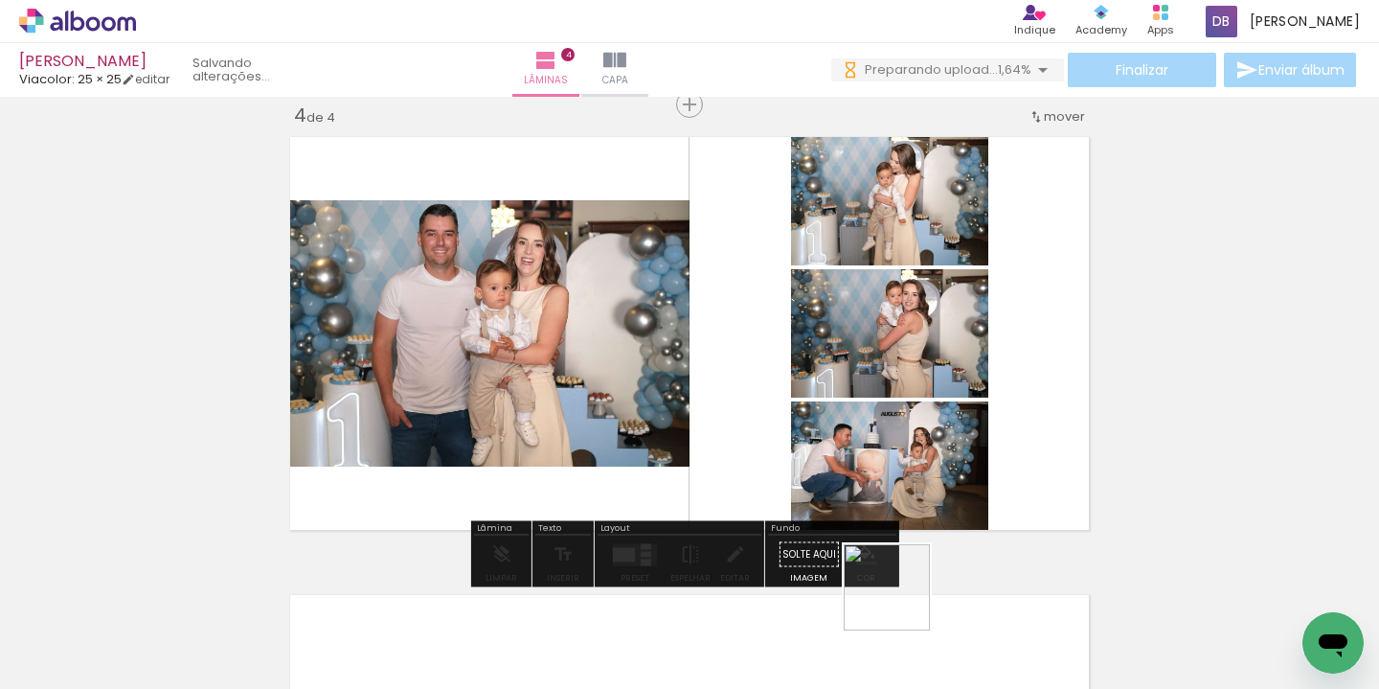
drag, startPoint x: 901, startPoint y: 626, endPoint x: 907, endPoint y: 449, distance: 177.2
click at [902, 450] on quentale-workspace at bounding box center [689, 344] width 1379 height 689
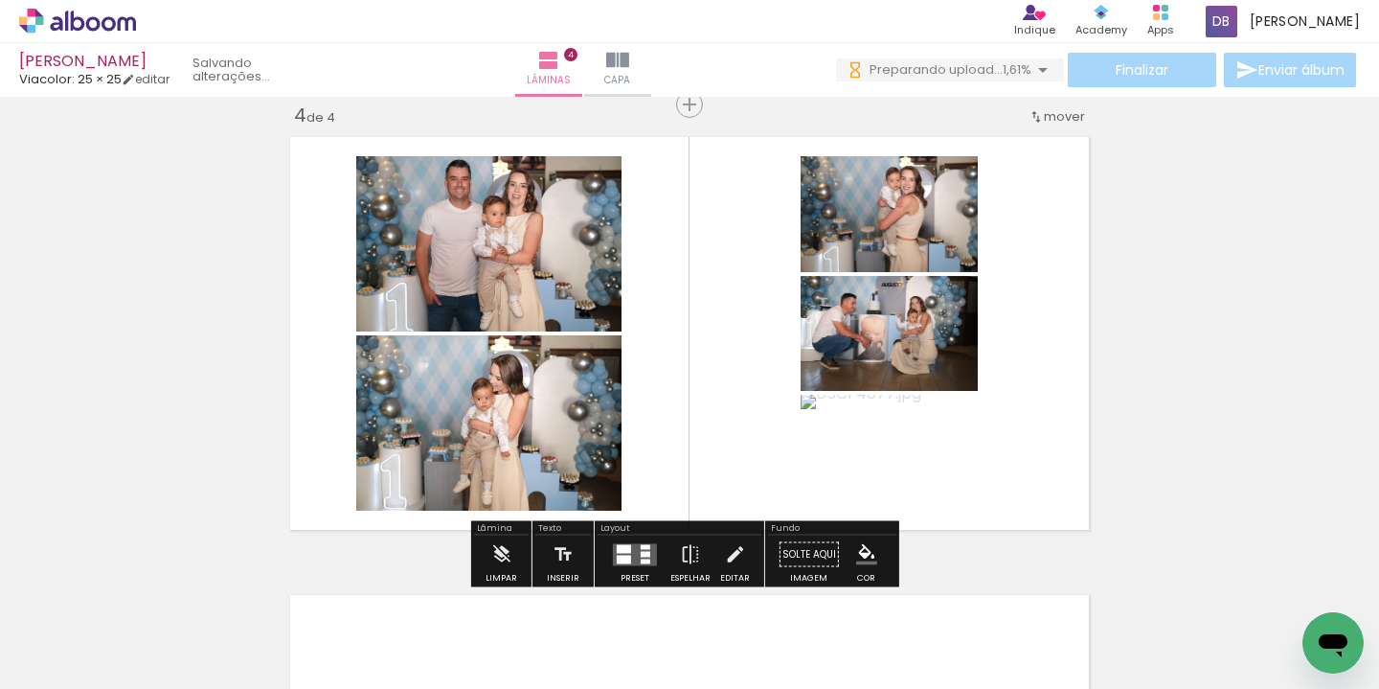
click at [624, 563] on quentale-layouter at bounding box center [635, 554] width 44 height 22
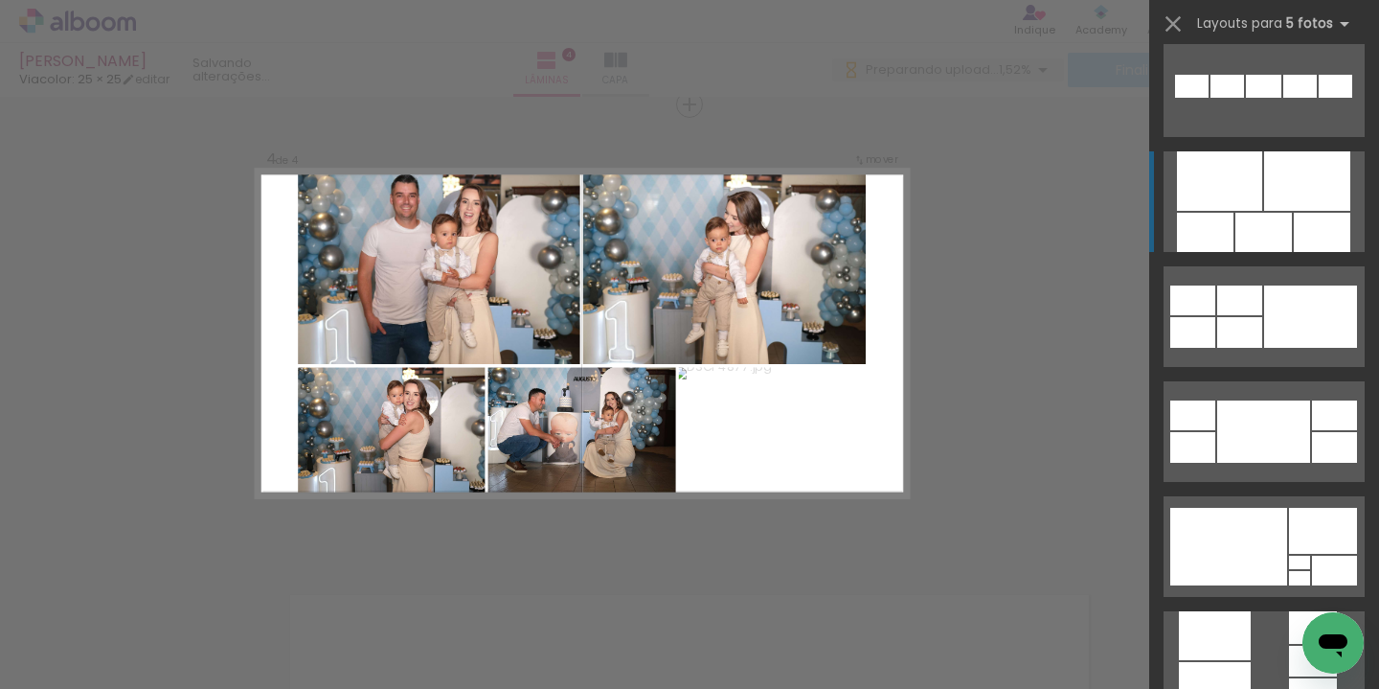
click at [1254, 187] on quentale-layouter at bounding box center [1263, 201] width 201 height 101
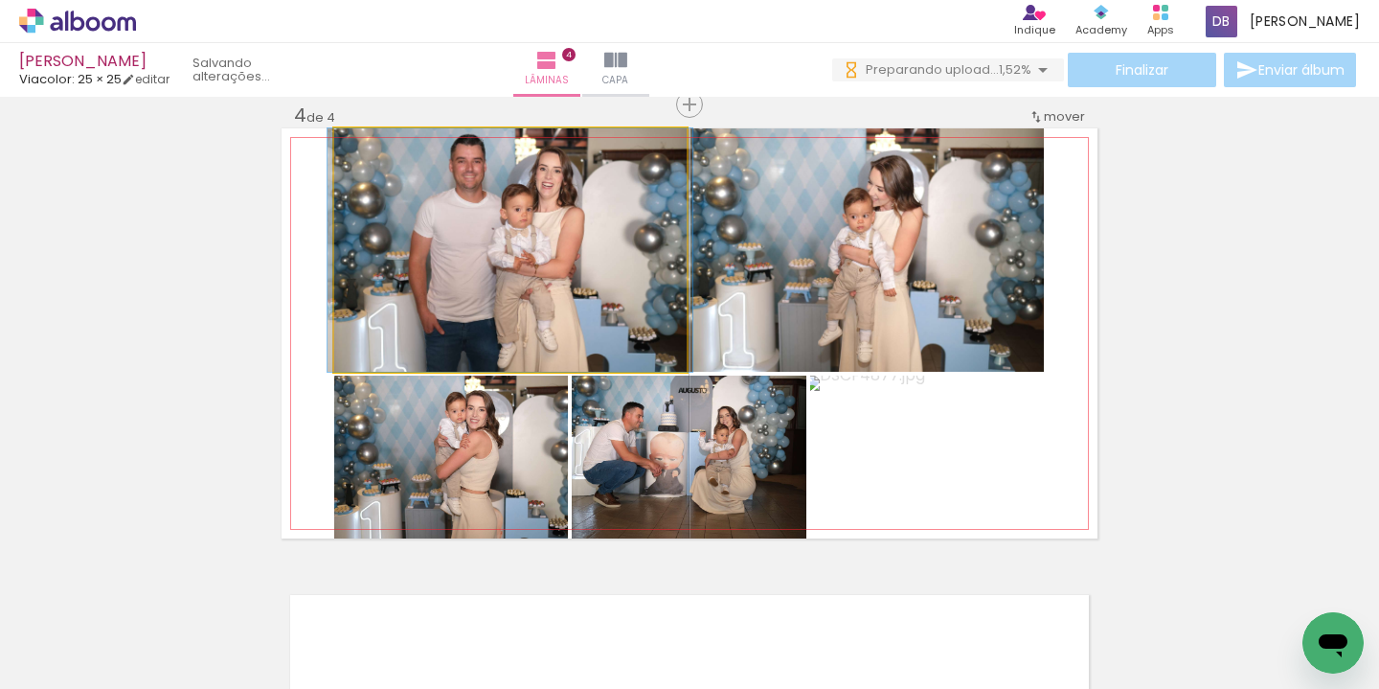
drag, startPoint x: 595, startPoint y: 256, endPoint x: 593, endPoint y: 284, distance: 28.8
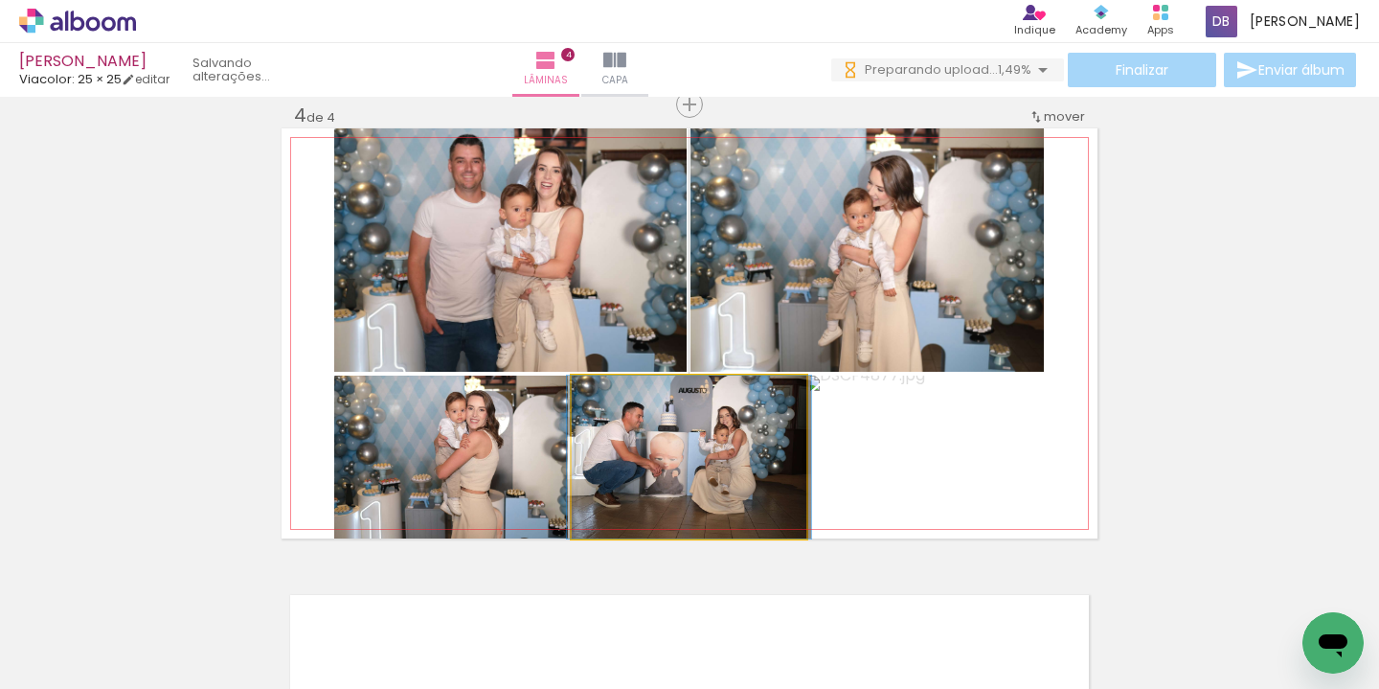
click at [639, 474] on quentale-photo at bounding box center [689, 456] width 235 height 163
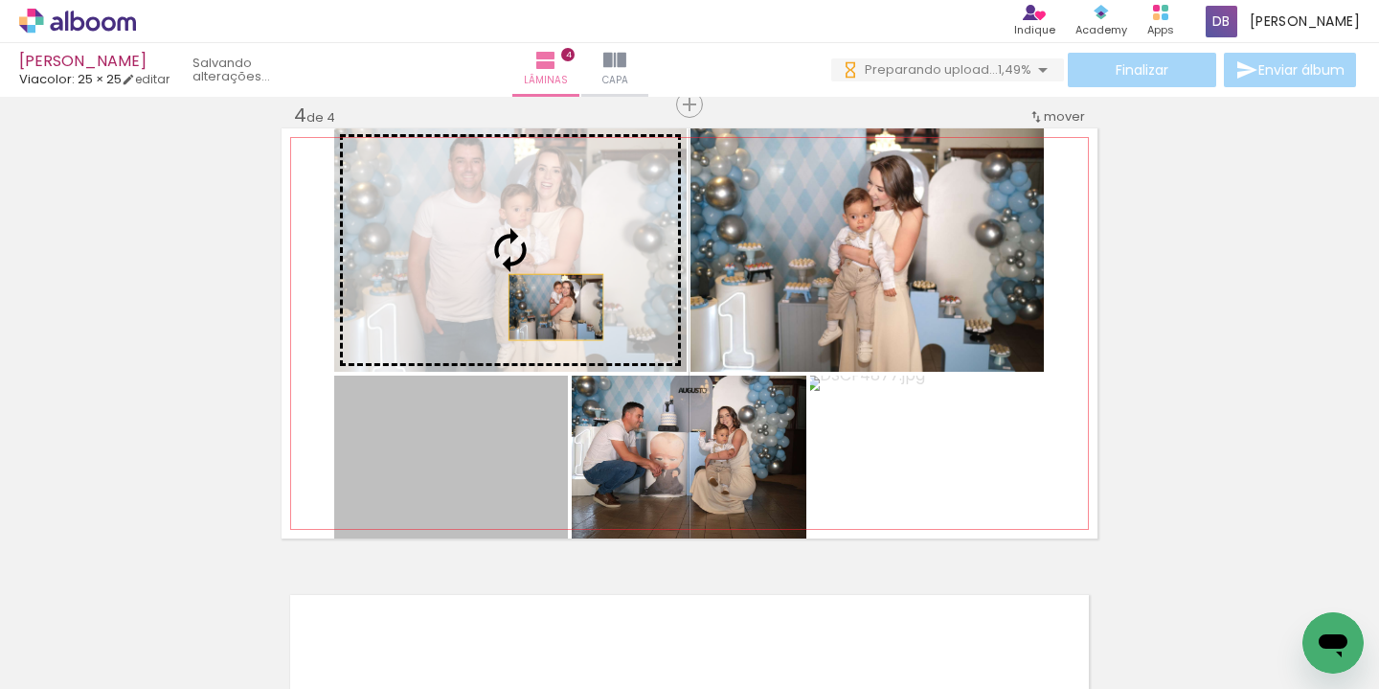
drag, startPoint x: 542, startPoint y: 472, endPoint x: 549, endPoint y: 308, distance: 163.9
click at [0, 0] on slot at bounding box center [0, 0] width 0 height 0
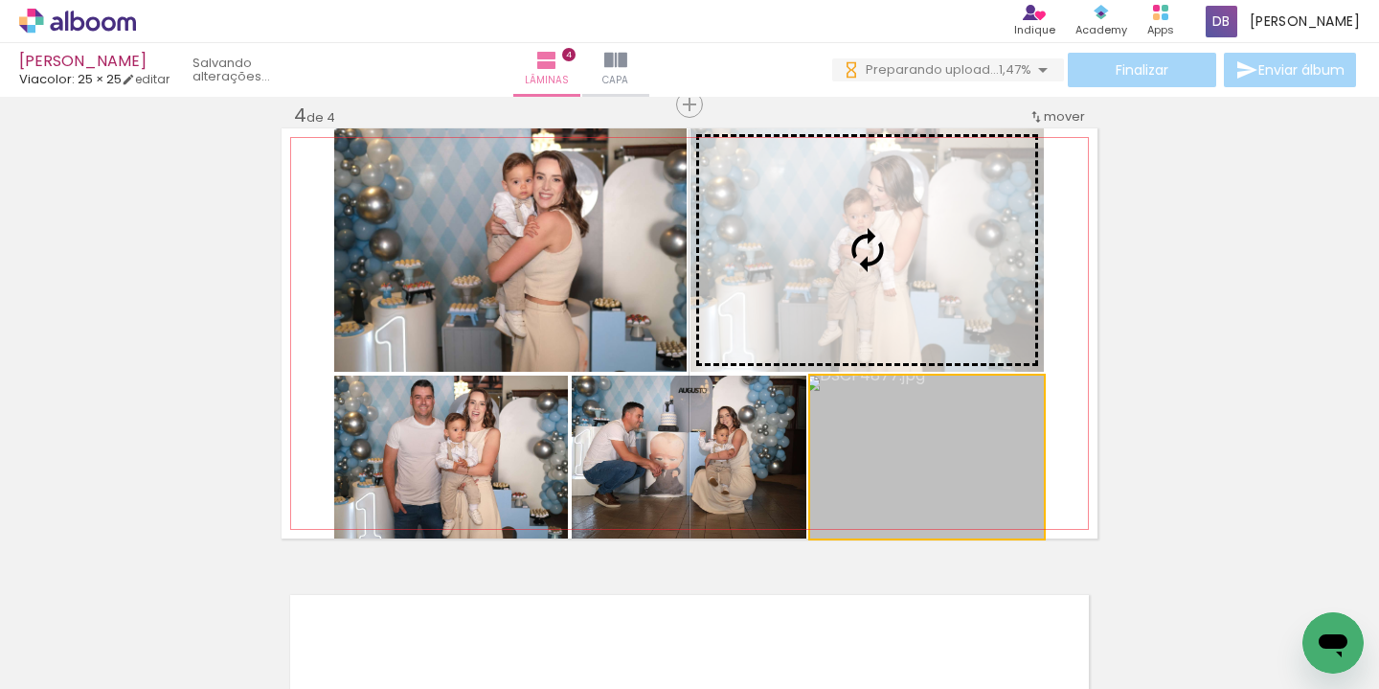
click at [0, 0] on slot at bounding box center [0, 0] width 0 height 0
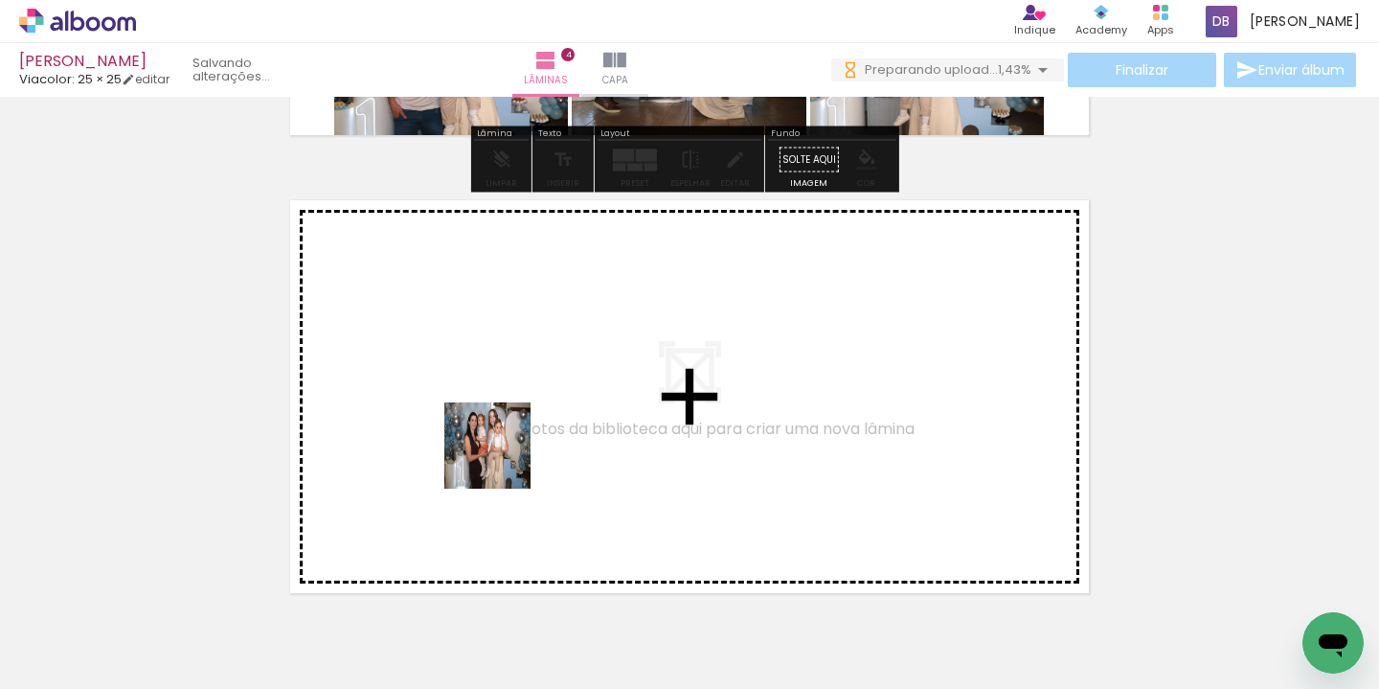
click at [503, 460] on quentale-workspace at bounding box center [689, 344] width 1379 height 689
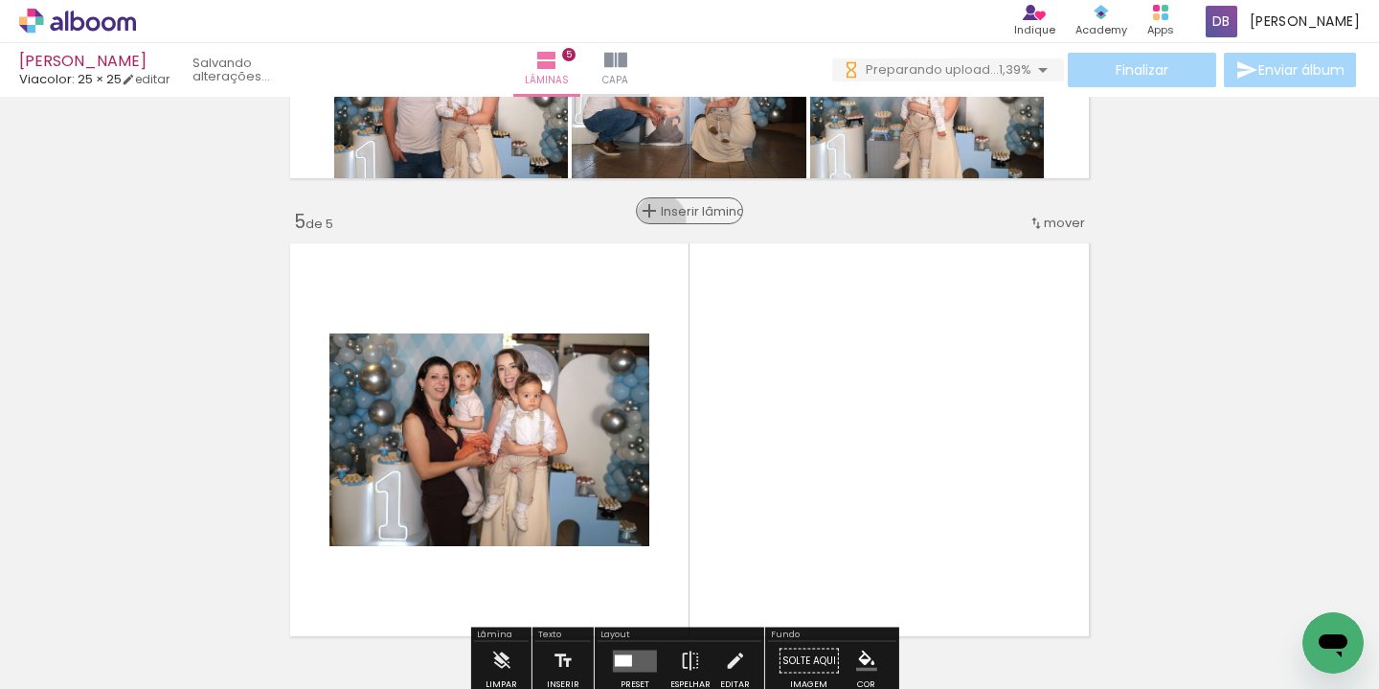
click at [677, 218] on div "Inserir lâmina" at bounding box center [689, 210] width 103 height 23
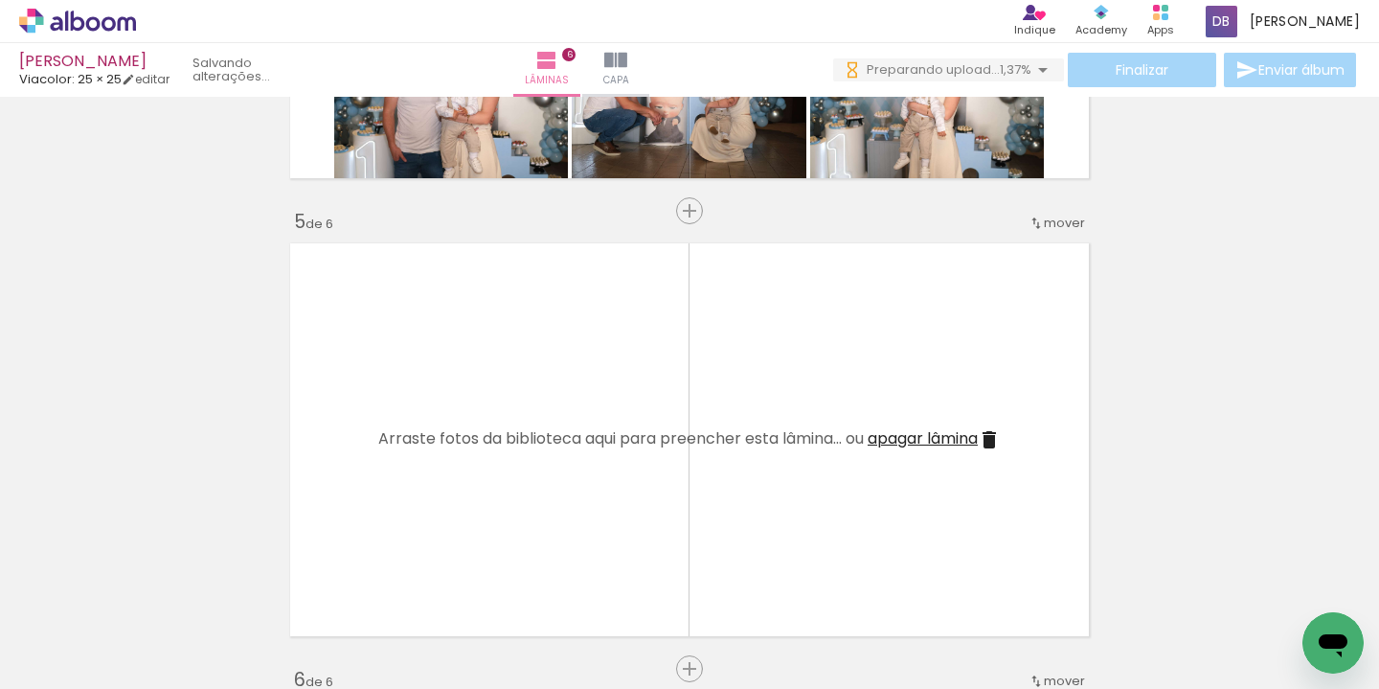
drag, startPoint x: 576, startPoint y: 638, endPoint x: 589, endPoint y: 504, distance: 134.6
click at [589, 504] on quentale-workspace at bounding box center [689, 344] width 1379 height 689
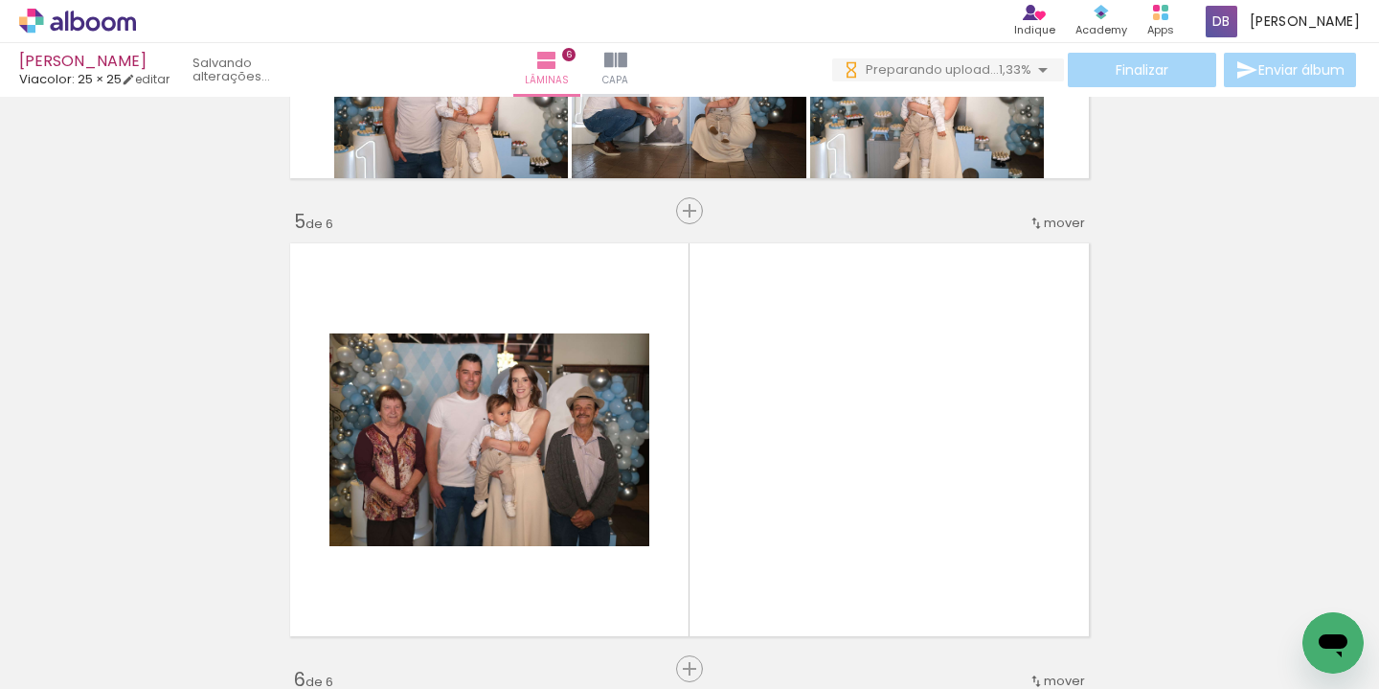
click at [715, 472] on quentale-workspace at bounding box center [689, 344] width 1379 height 689
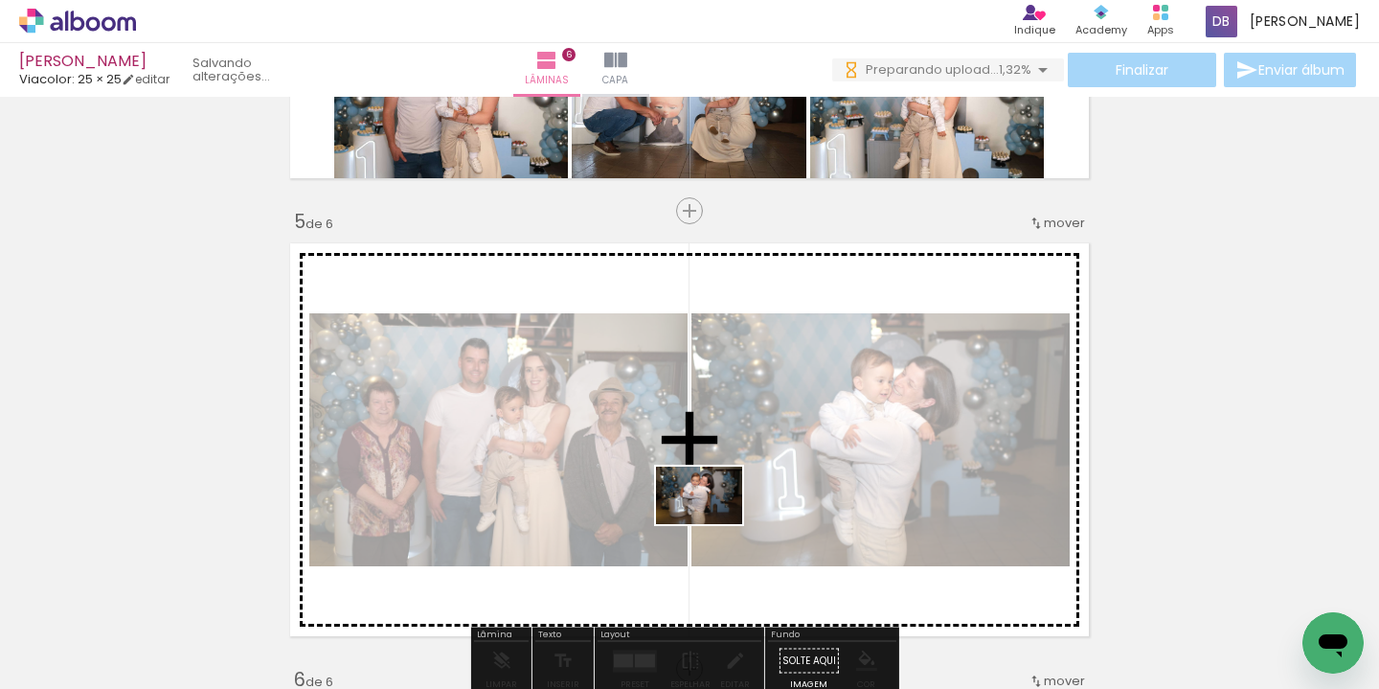
drag, startPoint x: 694, startPoint y: 640, endPoint x: 672, endPoint y: 612, distance: 35.4
click at [720, 504] on quentale-workspace at bounding box center [689, 344] width 1379 height 689
